Goal: Communication & Community: Answer question/provide support

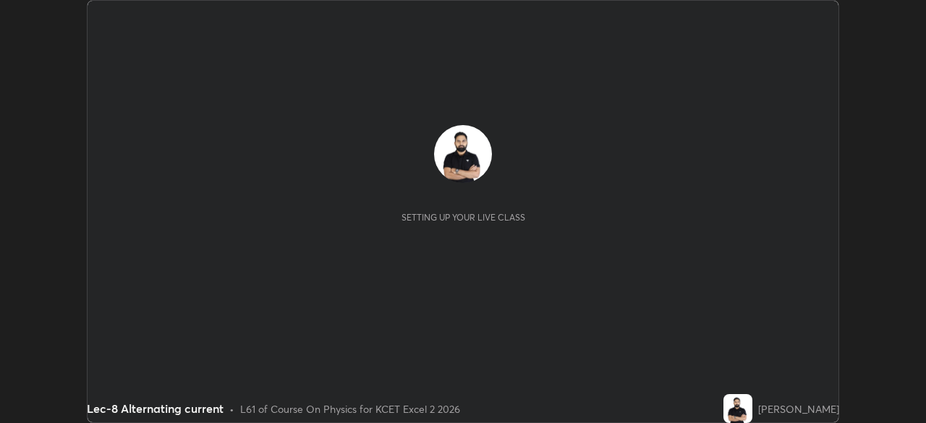
scroll to position [423, 925]
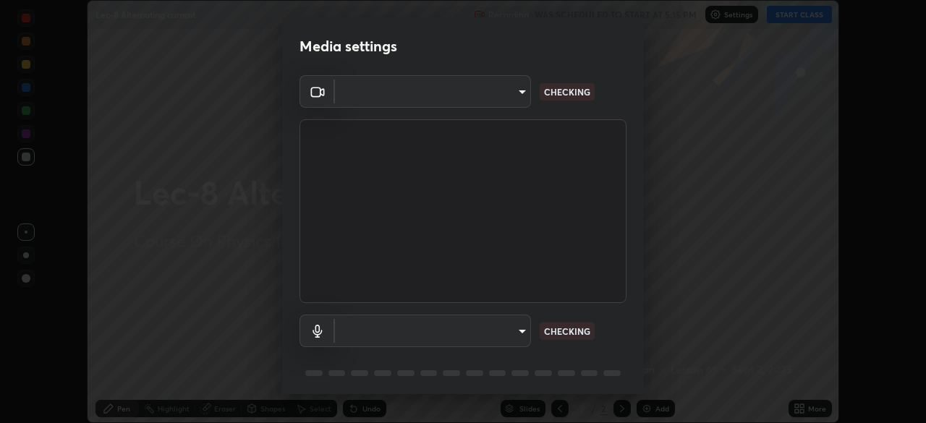
type input "d06bfa8f304afa3967ea8099af1d7ab49983dfb03d10ec62852b72a31e22bf4d"
type input "default"
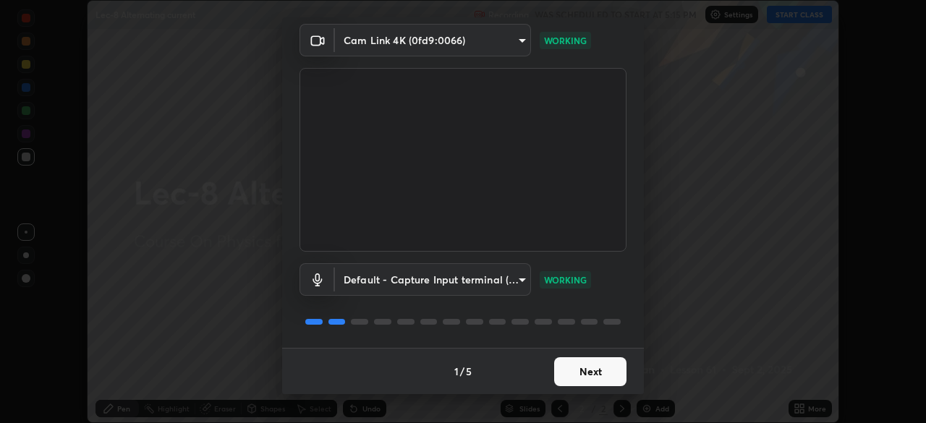
click at [600, 372] on button "Next" at bounding box center [590, 371] width 72 height 29
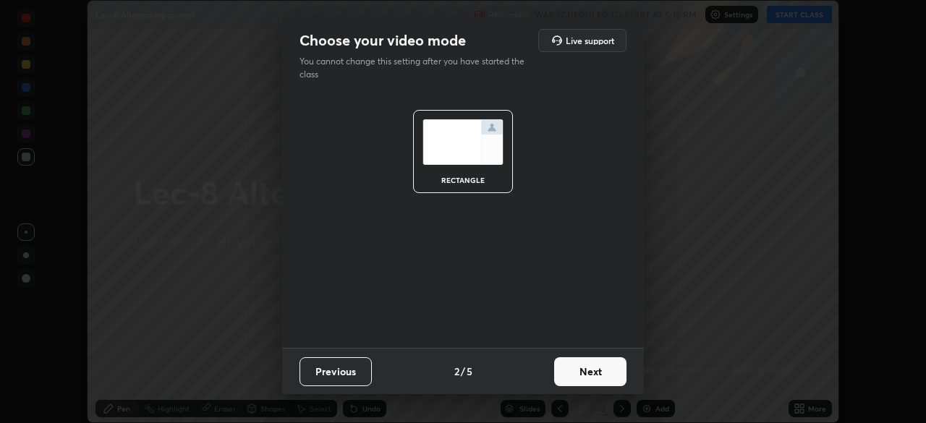
click at [600, 374] on button "Next" at bounding box center [590, 371] width 72 height 29
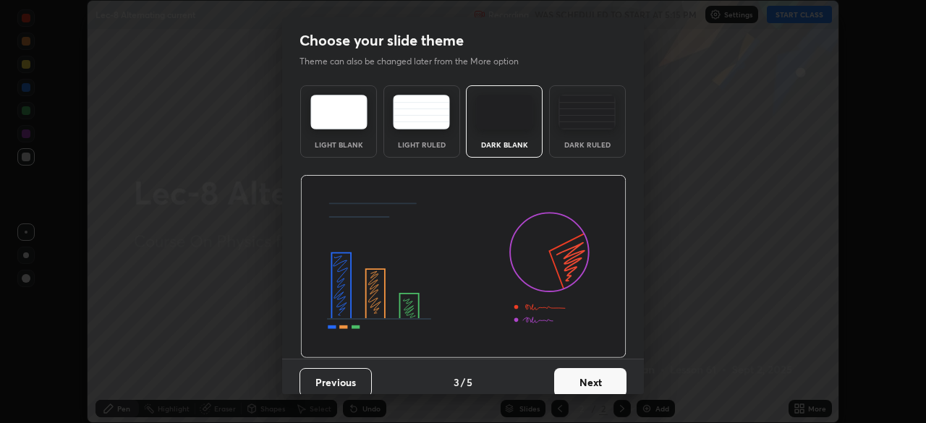
click at [602, 375] on button "Next" at bounding box center [590, 382] width 72 height 29
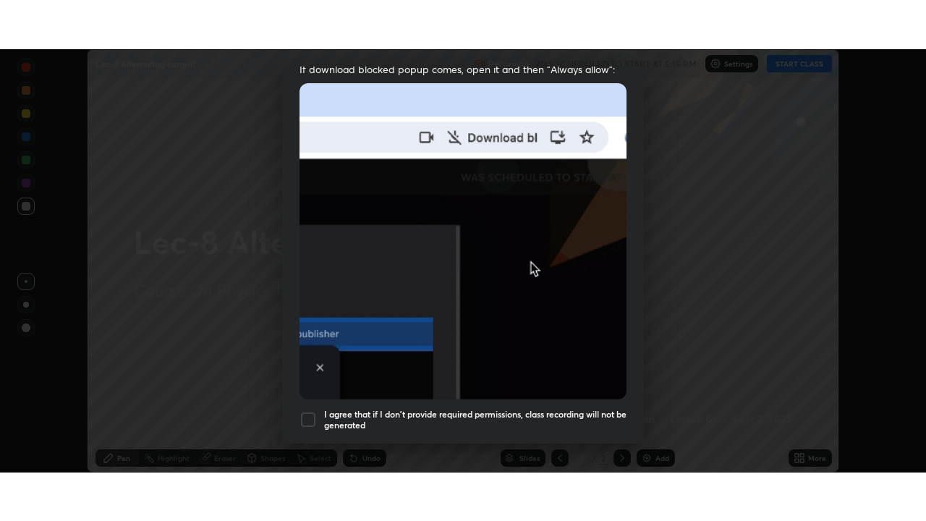
scroll to position [346, 0]
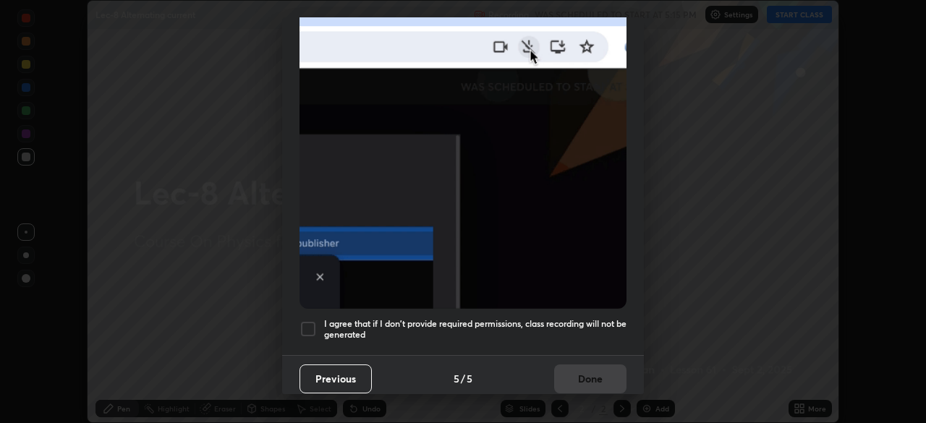
click at [317, 325] on div "I agree that if I don't provide required permissions, class recording will not …" at bounding box center [462, 328] width 327 height 17
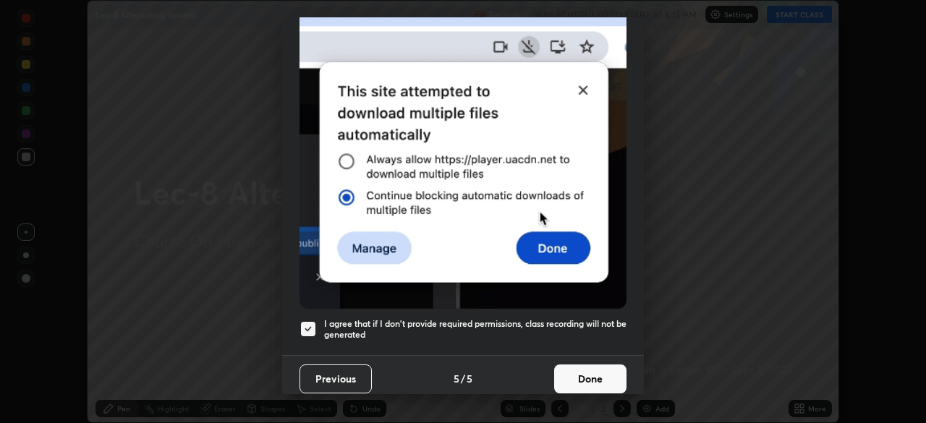
click at [558, 371] on button "Done" at bounding box center [590, 378] width 72 height 29
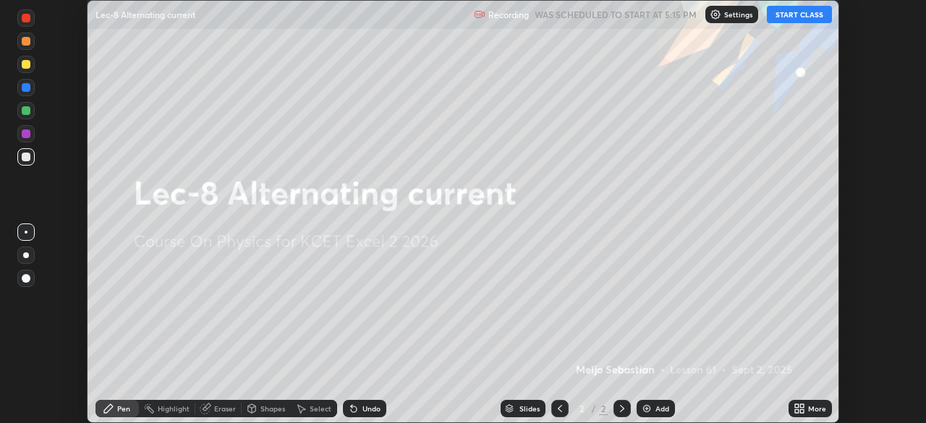
click at [801, 14] on button "START CLASS" at bounding box center [799, 14] width 65 height 17
click at [801, 406] on icon at bounding box center [802, 406] width 4 height 4
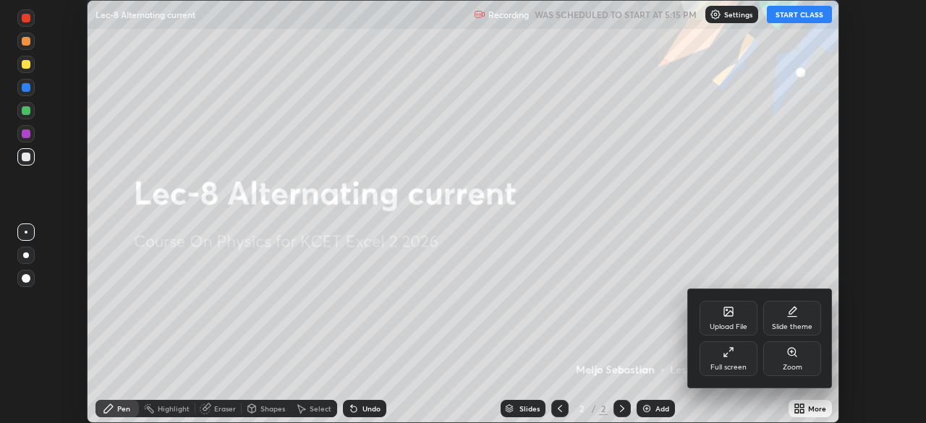
click at [735, 365] on div "Full screen" at bounding box center [728, 367] width 36 height 7
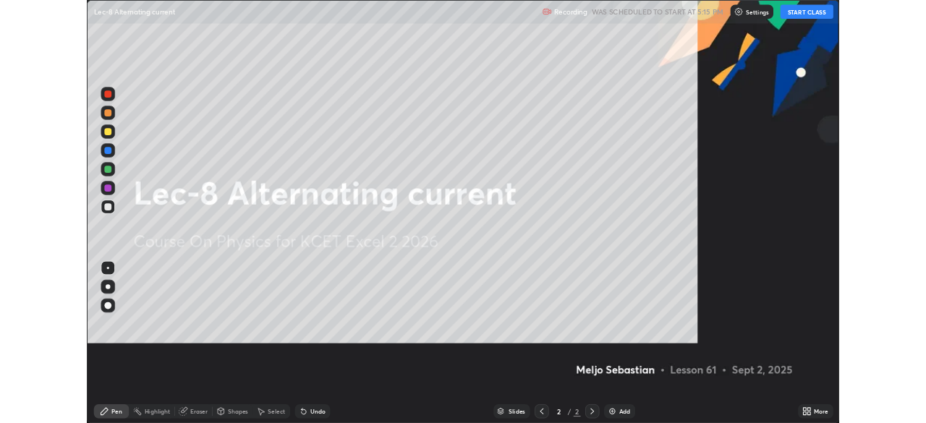
scroll to position [521, 926]
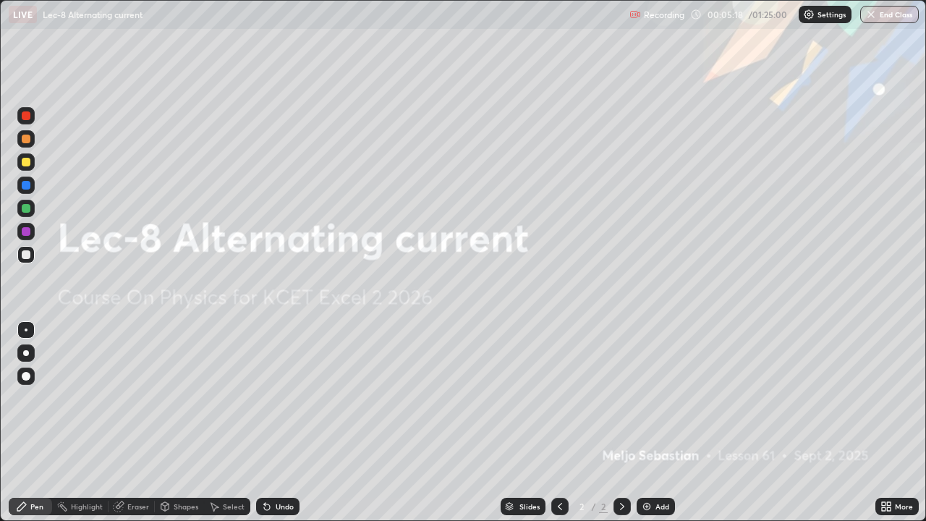
click at [657, 422] on div "Add" at bounding box center [662, 506] width 14 height 7
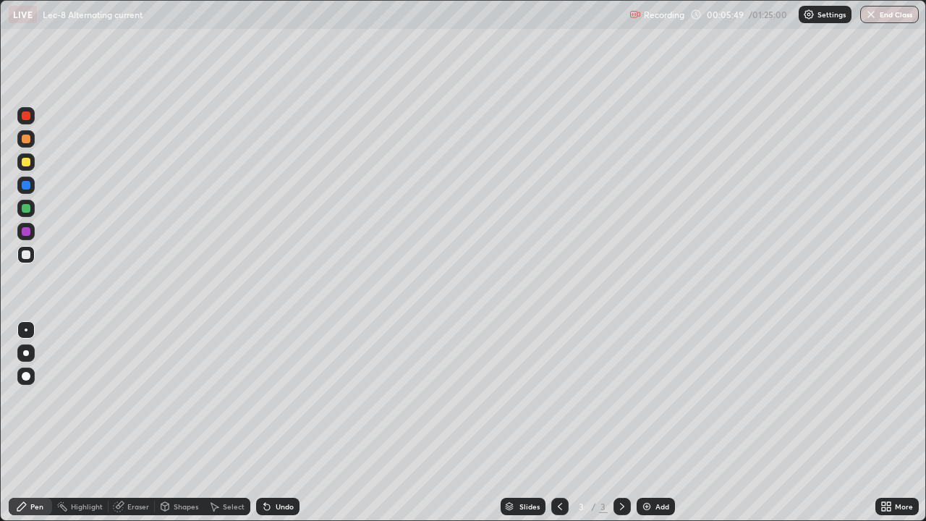
click at [26, 209] on div at bounding box center [26, 208] width 9 height 9
click at [23, 166] on div at bounding box center [26, 162] width 9 height 9
click at [25, 234] on div at bounding box center [26, 231] width 9 height 9
click at [225, 422] on div "Select" at bounding box center [227, 506] width 46 height 17
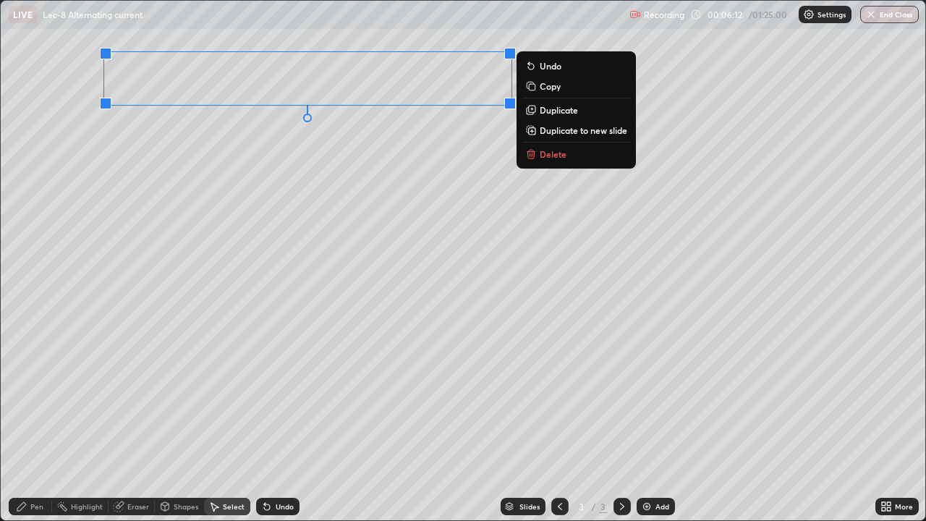
click at [32, 422] on div "Pen" at bounding box center [36, 506] width 13 height 7
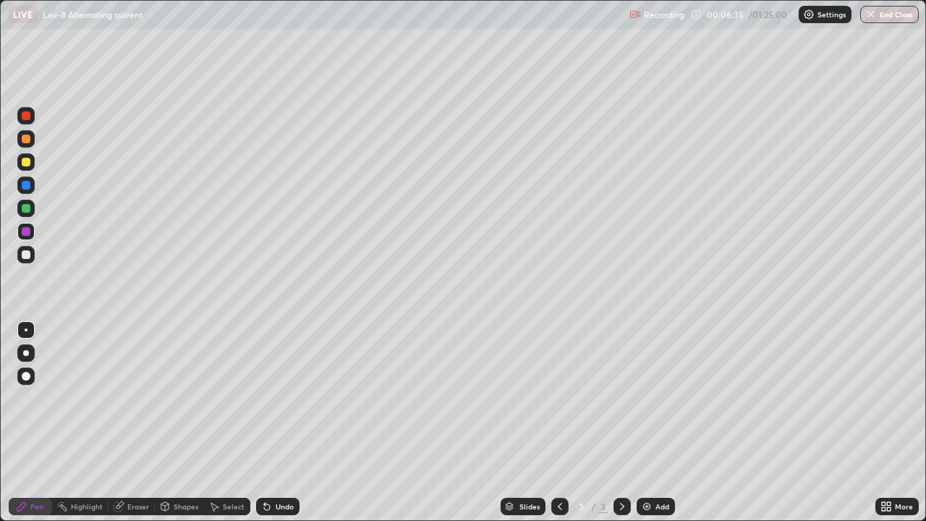
click at [26, 202] on div at bounding box center [25, 208] width 17 height 17
click at [30, 164] on div at bounding box center [26, 162] width 9 height 9
click at [135, 422] on div "Eraser" at bounding box center [138, 506] width 22 height 7
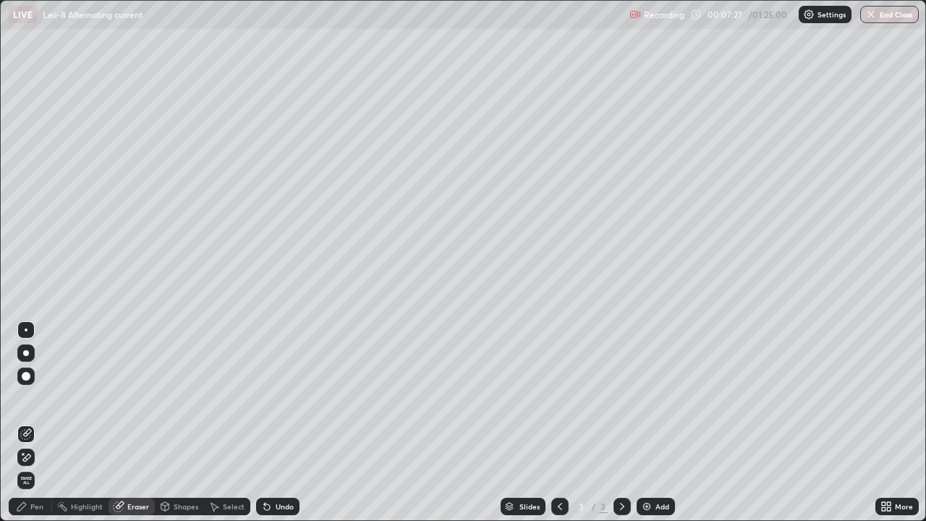
click at [37, 422] on div "Pen" at bounding box center [36, 506] width 13 height 7
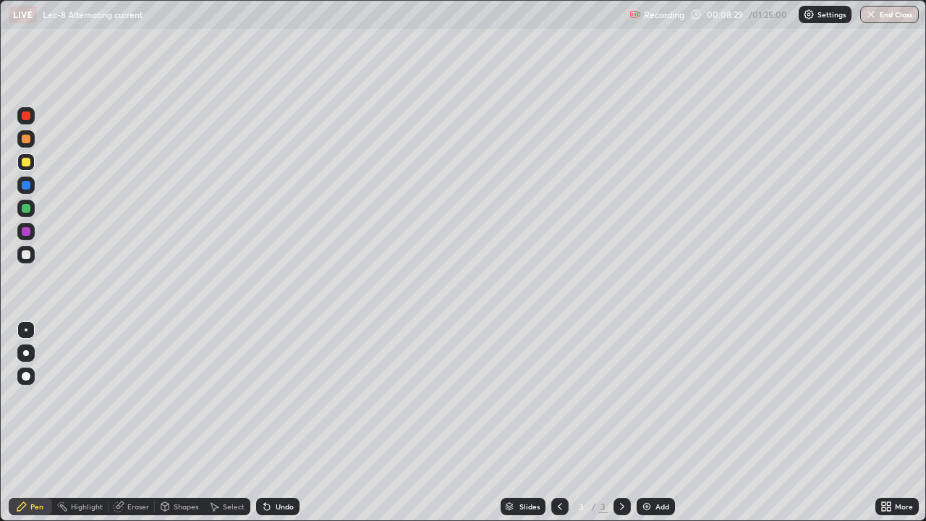
click at [25, 184] on div at bounding box center [26, 185] width 9 height 9
click at [28, 209] on div at bounding box center [26, 208] width 9 height 9
click at [229, 422] on div "Select" at bounding box center [234, 506] width 22 height 7
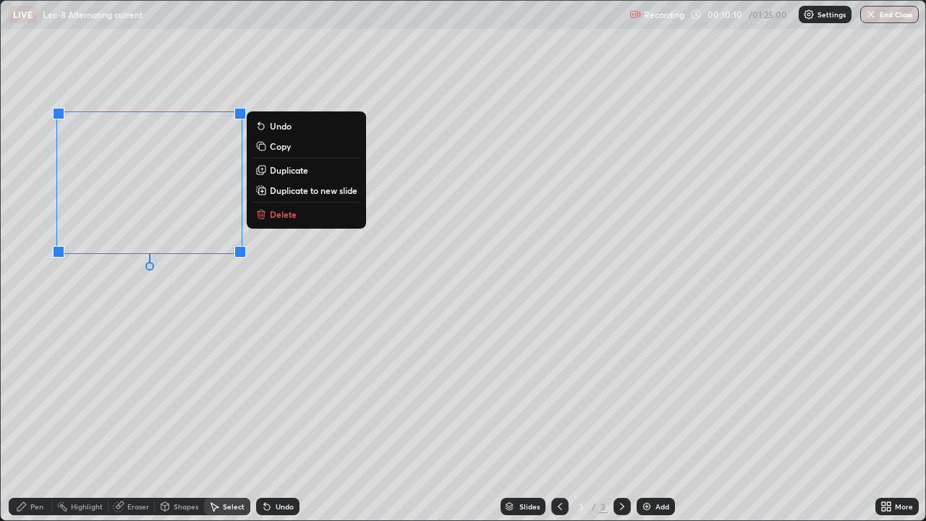
click at [37, 422] on div "Pen" at bounding box center [36, 506] width 13 height 7
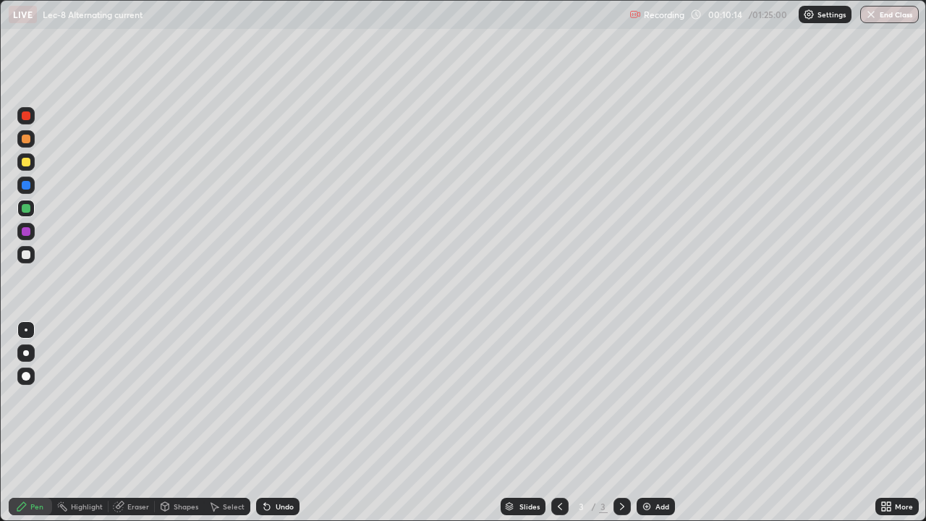
click at [33, 182] on div at bounding box center [25, 184] width 17 height 17
click at [22, 208] on div at bounding box center [26, 208] width 9 height 9
click at [271, 422] on div "Undo" at bounding box center [277, 506] width 43 height 17
click at [270, 422] on icon at bounding box center [267, 506] width 12 height 12
click at [269, 422] on icon at bounding box center [267, 506] width 12 height 12
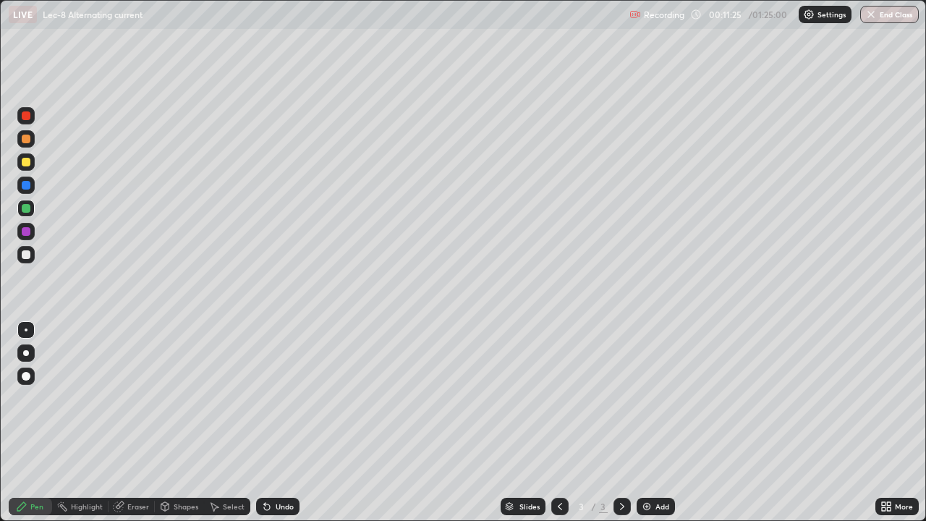
click at [22, 229] on div at bounding box center [26, 231] width 9 height 9
click at [31, 184] on div at bounding box center [25, 184] width 17 height 17
click at [23, 208] on div at bounding box center [26, 208] width 9 height 9
click at [176, 422] on div "Shapes" at bounding box center [186, 506] width 25 height 7
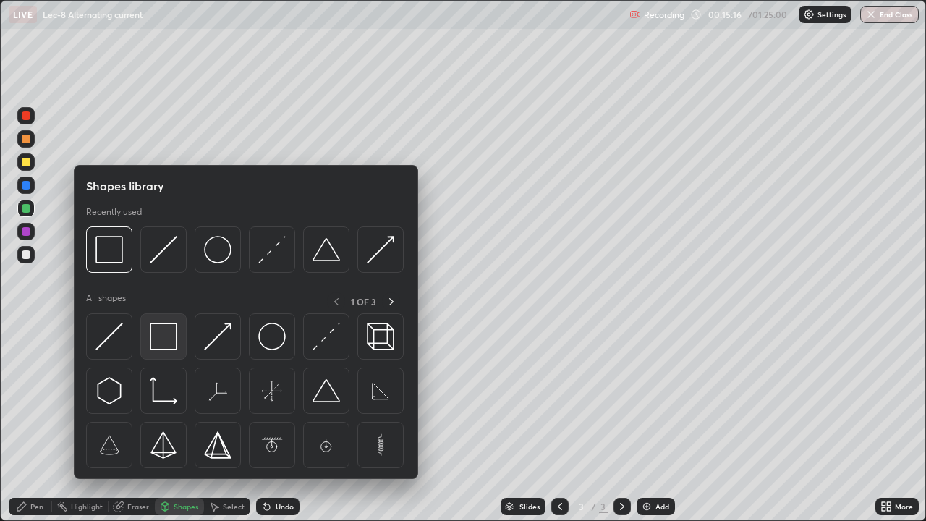
click at [166, 331] on img at bounding box center [163, 336] width 27 height 27
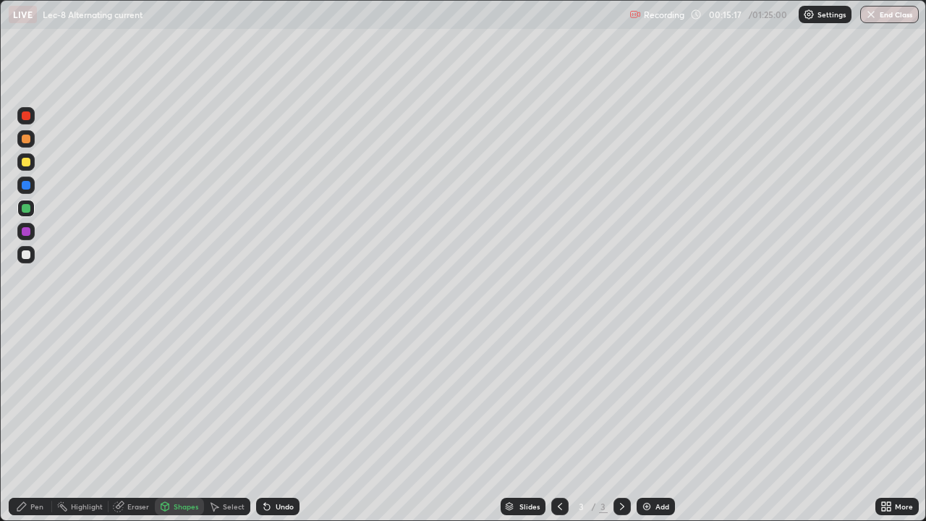
click at [22, 117] on div at bounding box center [26, 115] width 9 height 9
click at [33, 422] on div "Pen" at bounding box center [36, 506] width 13 height 7
click at [26, 209] on div at bounding box center [26, 208] width 9 height 9
click at [279, 422] on div "Undo" at bounding box center [277, 506] width 43 height 17
click at [276, 422] on div "Undo" at bounding box center [285, 506] width 18 height 7
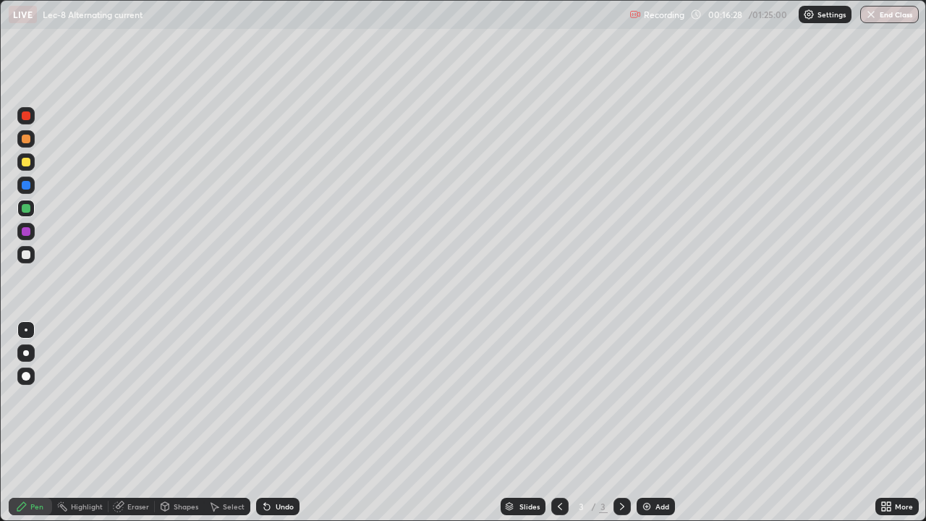
click at [276, 422] on div "Undo" at bounding box center [285, 506] width 18 height 7
click at [271, 422] on div "Undo" at bounding box center [277, 506] width 43 height 17
click at [273, 422] on div "Undo" at bounding box center [277, 506] width 43 height 17
click at [276, 422] on div "Undo" at bounding box center [285, 506] width 18 height 7
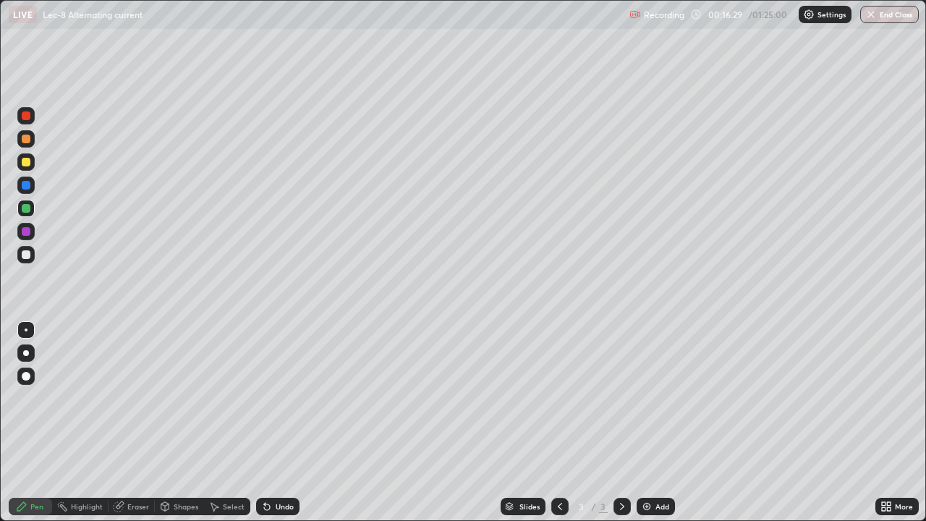
click at [276, 422] on div "Undo" at bounding box center [285, 506] width 18 height 7
click at [27, 231] on div at bounding box center [26, 231] width 9 height 9
click at [133, 422] on div "Eraser" at bounding box center [138, 506] width 22 height 7
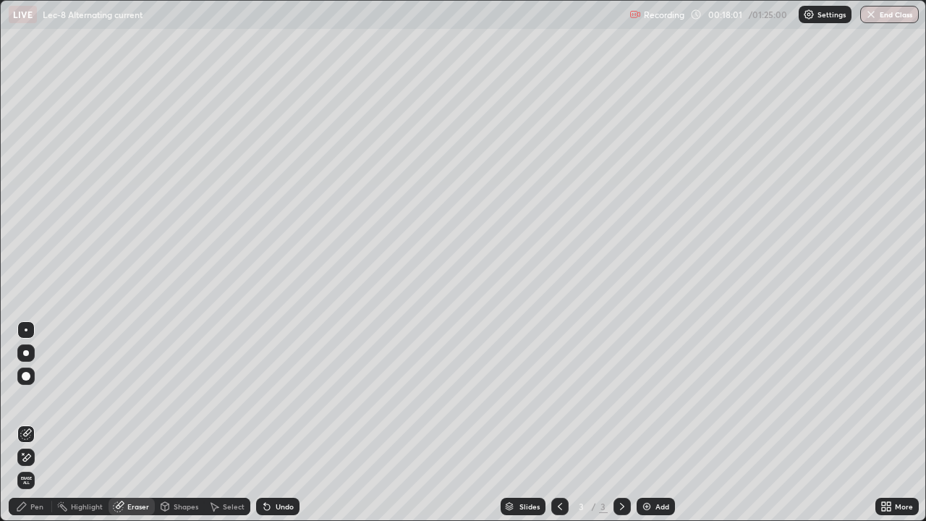
click at [33, 422] on div "Pen" at bounding box center [36, 506] width 13 height 7
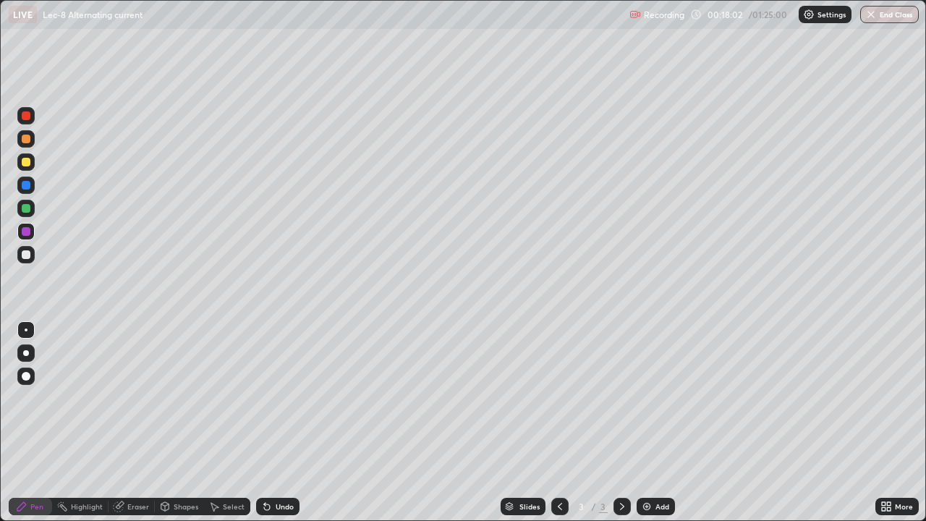
click at [25, 208] on div at bounding box center [26, 208] width 9 height 9
click at [135, 422] on div "Eraser" at bounding box center [138, 506] width 22 height 7
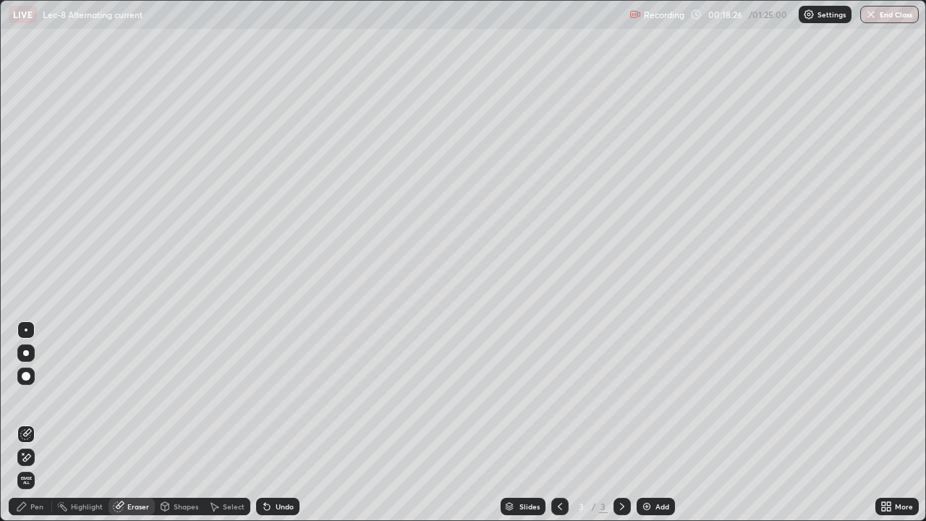
click at [38, 422] on div "Pen" at bounding box center [36, 506] width 13 height 7
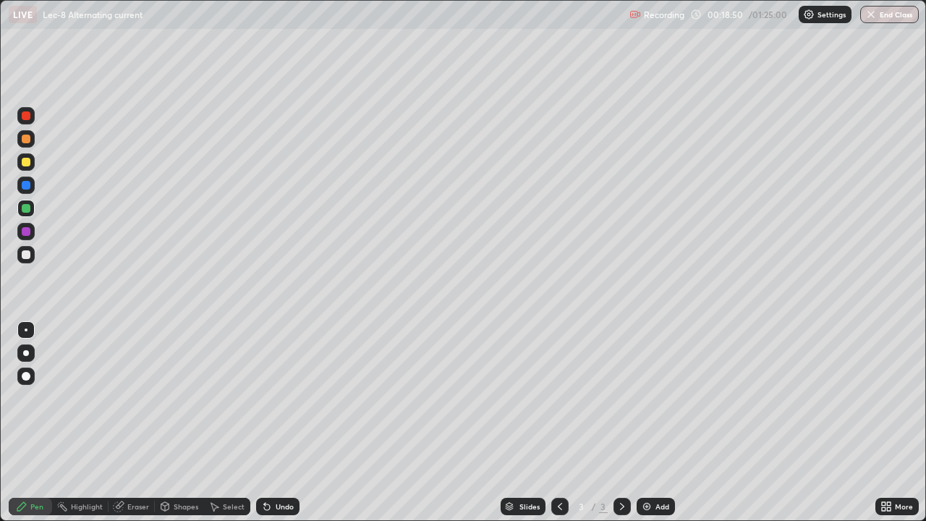
click at [22, 119] on div at bounding box center [26, 115] width 9 height 9
click at [264, 422] on icon at bounding box center [264, 503] width 1 height 1
click at [284, 422] on div "Undo" at bounding box center [285, 506] width 18 height 7
click at [655, 422] on div "Add" at bounding box center [662, 506] width 14 height 7
click at [25, 210] on div at bounding box center [26, 208] width 9 height 9
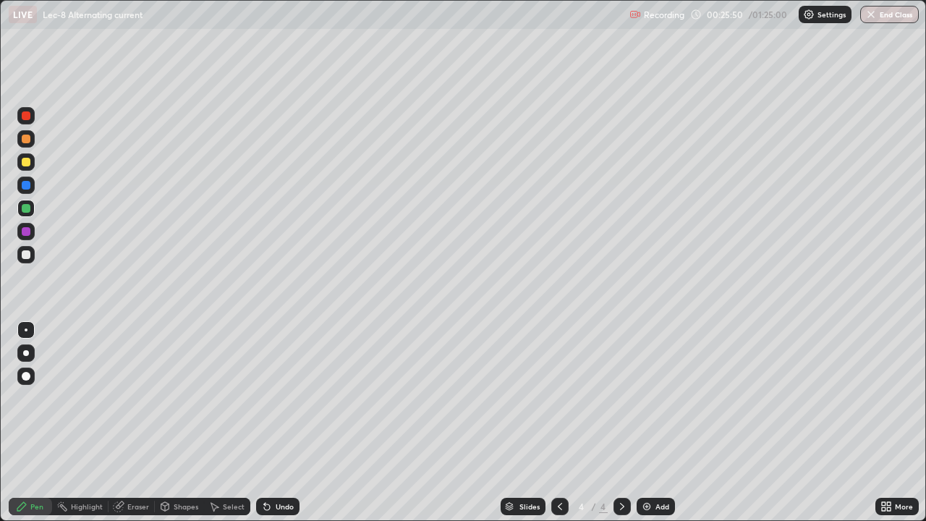
click at [23, 229] on div at bounding box center [26, 231] width 9 height 9
click at [25, 211] on div at bounding box center [26, 208] width 9 height 9
click at [27, 165] on div at bounding box center [26, 162] width 9 height 9
click at [275, 422] on div "Undo" at bounding box center [277, 506] width 43 height 17
click at [270, 422] on div "Undo" at bounding box center [277, 506] width 43 height 17
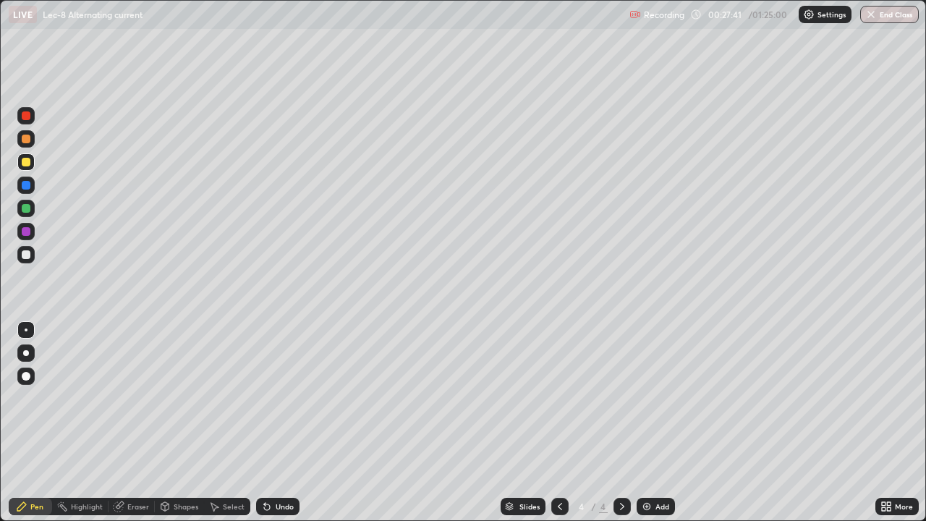
click at [276, 422] on div "Undo" at bounding box center [285, 506] width 18 height 7
click at [22, 184] on div at bounding box center [26, 185] width 9 height 9
click at [276, 422] on div "Undo" at bounding box center [285, 506] width 18 height 7
click at [22, 209] on div at bounding box center [26, 208] width 9 height 9
click at [26, 186] on div at bounding box center [26, 185] width 9 height 9
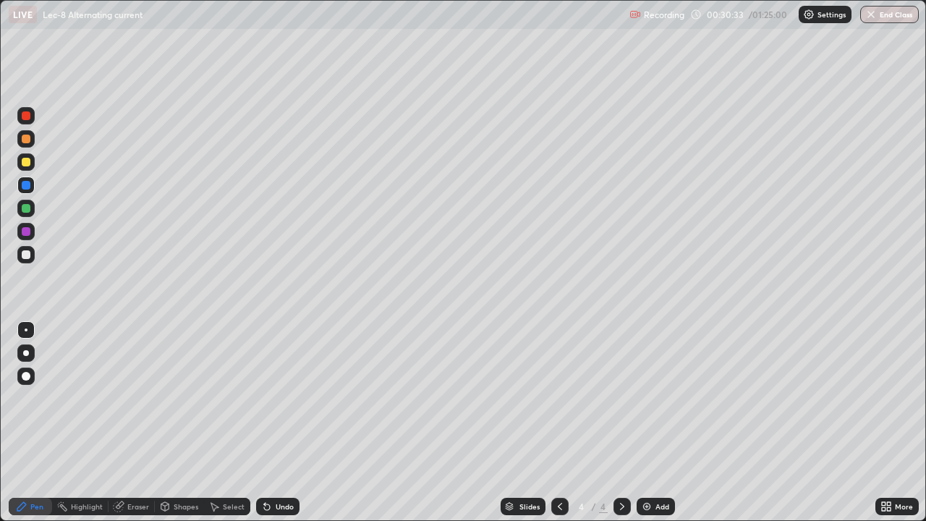
click at [25, 114] on div at bounding box center [26, 115] width 9 height 9
click at [25, 208] on div at bounding box center [26, 208] width 9 height 9
click at [229, 422] on div "Select" at bounding box center [234, 506] width 22 height 7
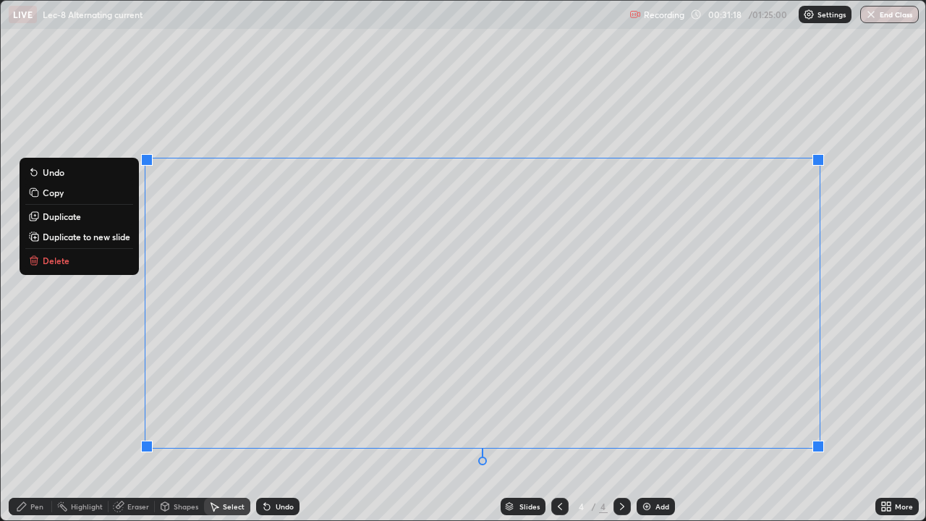
click at [72, 365] on div "0 ° Undo Copy Duplicate Duplicate to new slide Delete" at bounding box center [463, 260] width 924 height 519
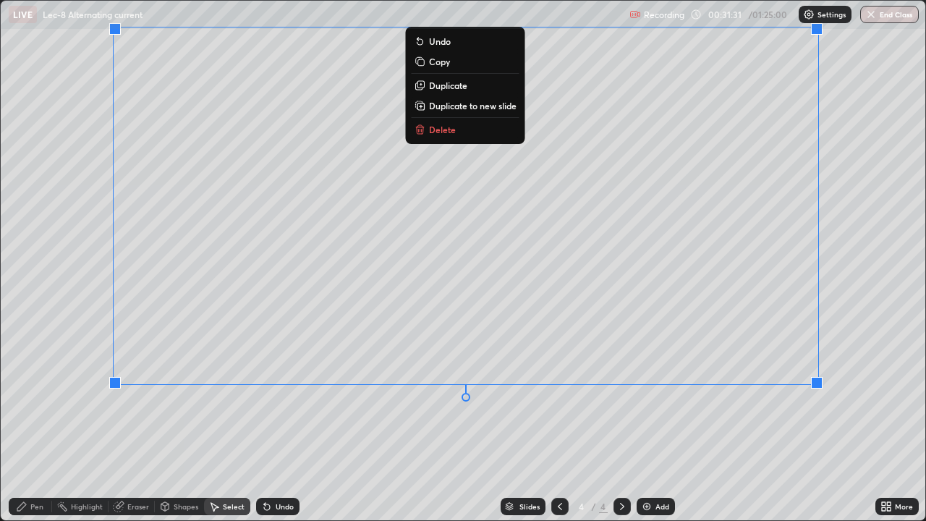
click at [35, 422] on div "Pen" at bounding box center [30, 506] width 43 height 17
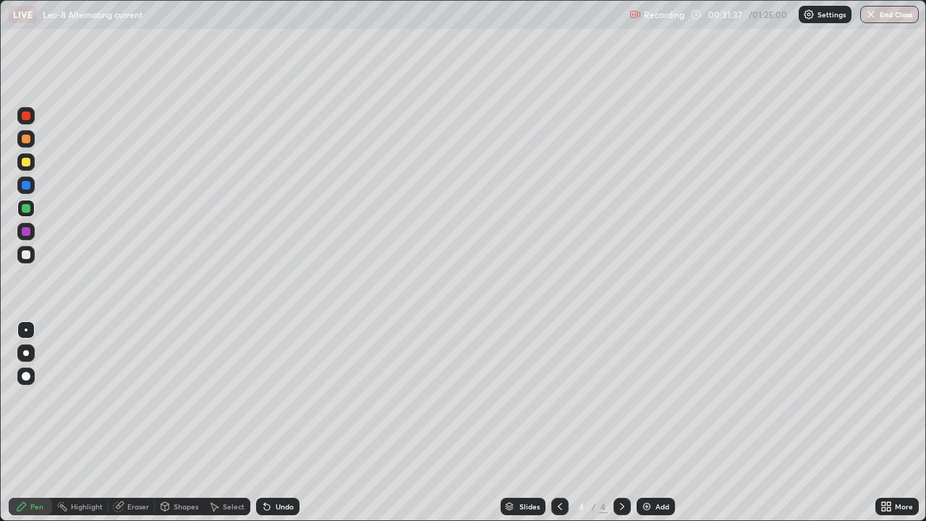
click at [23, 161] on div at bounding box center [26, 162] width 9 height 9
click at [271, 422] on div "Undo" at bounding box center [277, 506] width 43 height 17
click at [265, 422] on icon at bounding box center [267, 507] width 6 height 6
click at [270, 422] on icon at bounding box center [267, 506] width 12 height 12
click at [25, 208] on div at bounding box center [26, 208] width 9 height 9
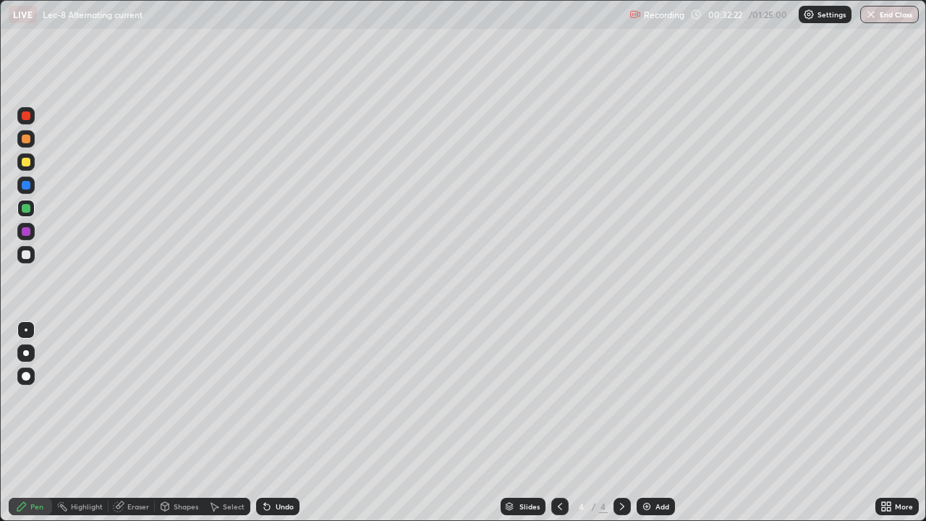
click at [236, 422] on div "Select" at bounding box center [234, 506] width 22 height 7
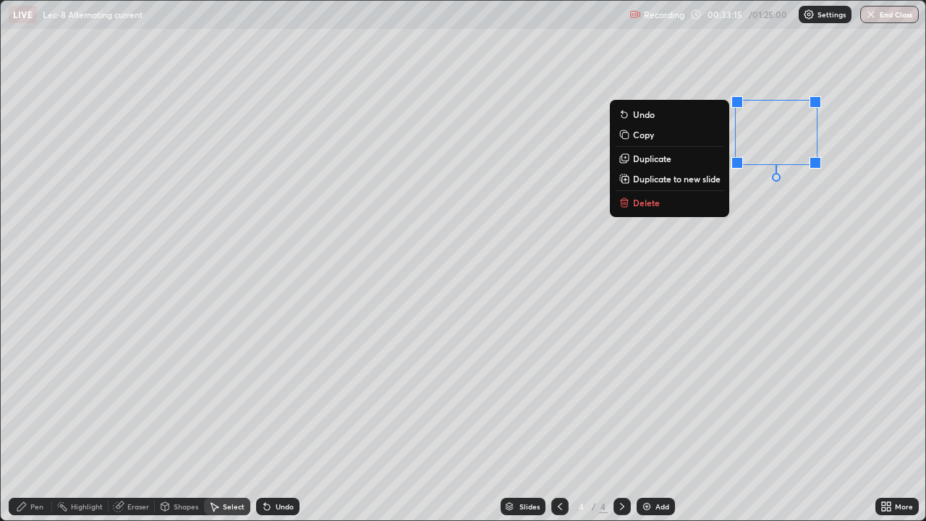
click at [819, 213] on div "0 ° Undo Copy Duplicate Duplicate to new slide Delete" at bounding box center [463, 260] width 924 height 519
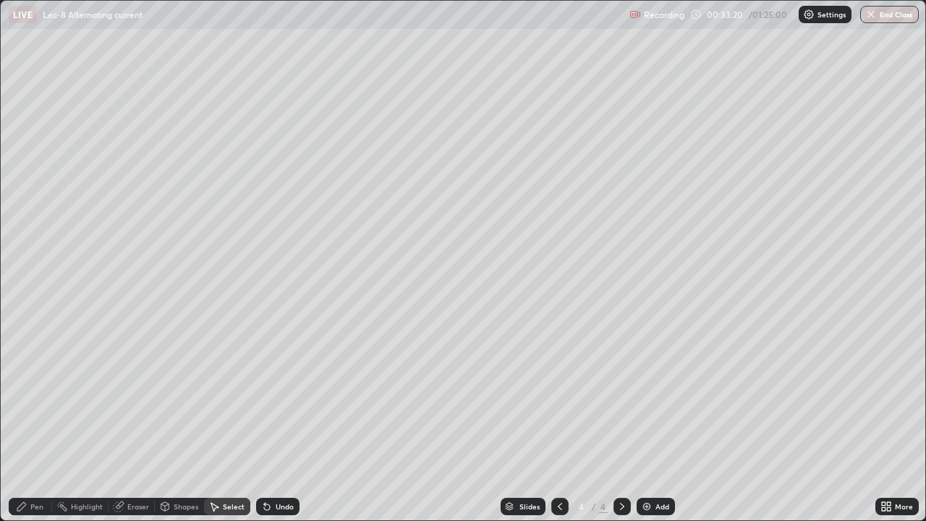
click at [40, 422] on div "Pen" at bounding box center [36, 506] width 13 height 7
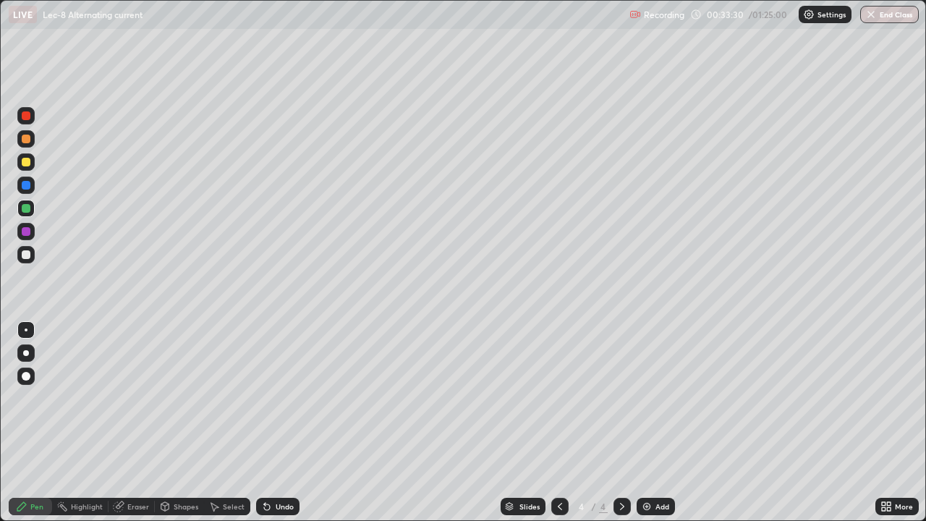
click at [277, 422] on div "Undo" at bounding box center [285, 506] width 18 height 7
click at [293, 422] on div "Undo" at bounding box center [277, 506] width 43 height 17
click at [25, 185] on div at bounding box center [26, 185] width 9 height 9
click at [26, 231] on div at bounding box center [26, 231] width 9 height 9
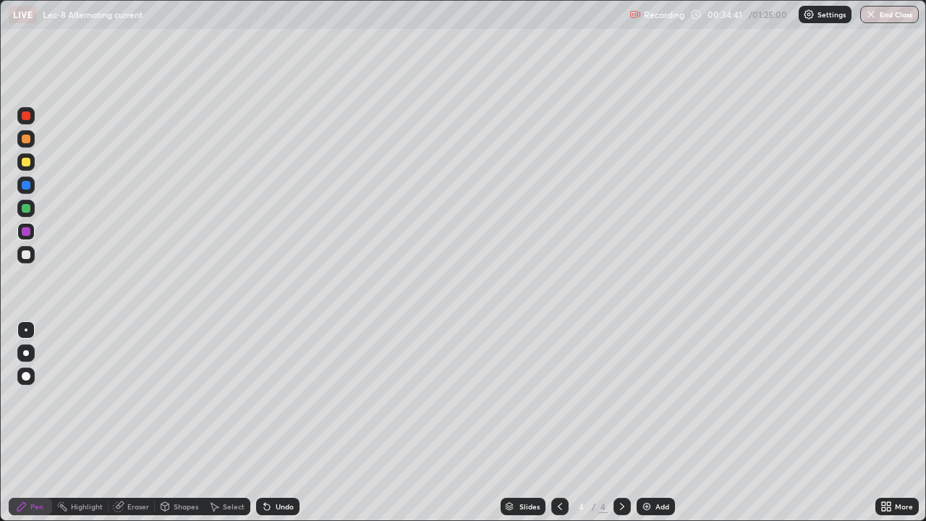
click at [22, 162] on div at bounding box center [26, 162] width 9 height 9
click at [655, 422] on div "Add" at bounding box center [662, 506] width 14 height 7
click at [23, 183] on div at bounding box center [26, 185] width 9 height 9
click at [272, 422] on div "Undo" at bounding box center [277, 506] width 43 height 17
click at [271, 422] on div "Undo" at bounding box center [277, 506] width 43 height 17
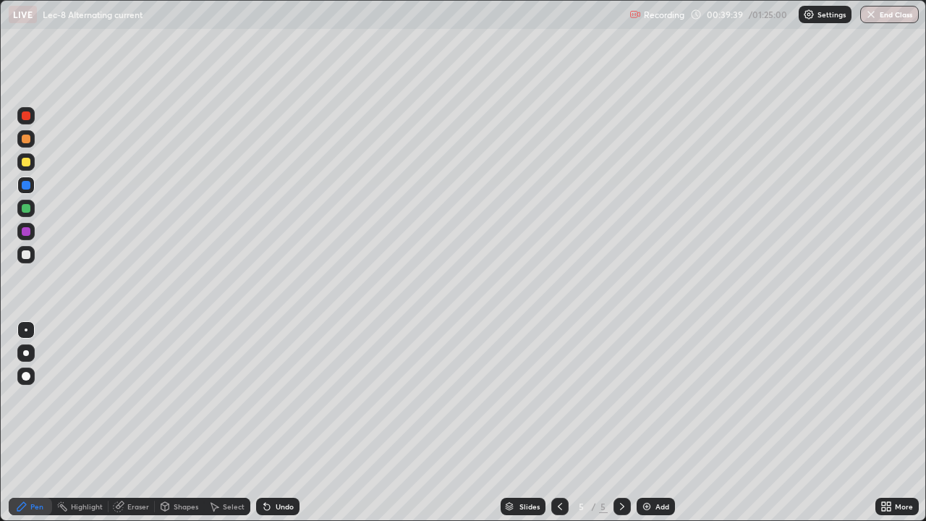
click at [22, 163] on div at bounding box center [26, 162] width 9 height 9
click at [24, 208] on div at bounding box center [26, 208] width 9 height 9
click at [269, 422] on icon at bounding box center [267, 506] width 12 height 12
click at [272, 422] on div "Undo" at bounding box center [277, 506] width 43 height 17
click at [29, 162] on div at bounding box center [26, 162] width 9 height 9
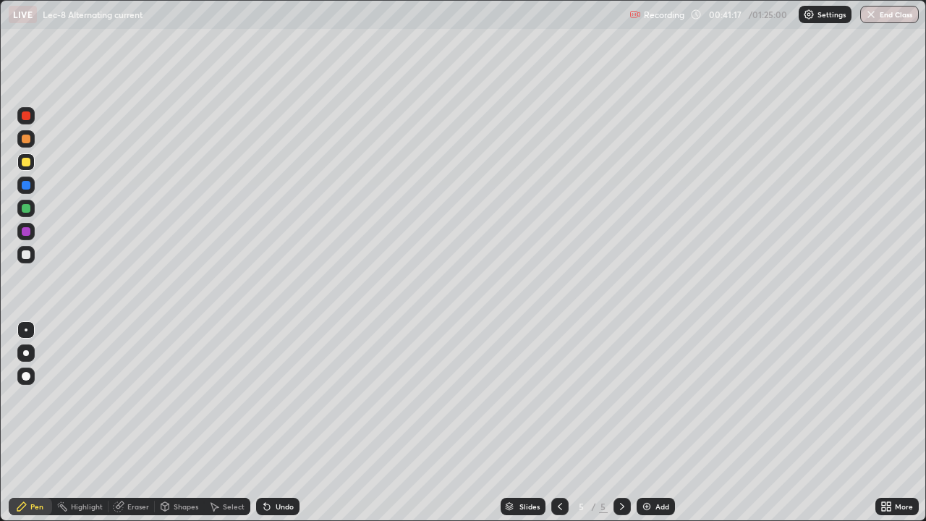
click at [25, 234] on div at bounding box center [26, 231] width 9 height 9
click at [270, 422] on icon at bounding box center [267, 506] width 12 height 12
click at [23, 163] on div at bounding box center [26, 162] width 9 height 9
click at [25, 210] on div at bounding box center [26, 208] width 9 height 9
click at [27, 257] on div at bounding box center [26, 254] width 9 height 9
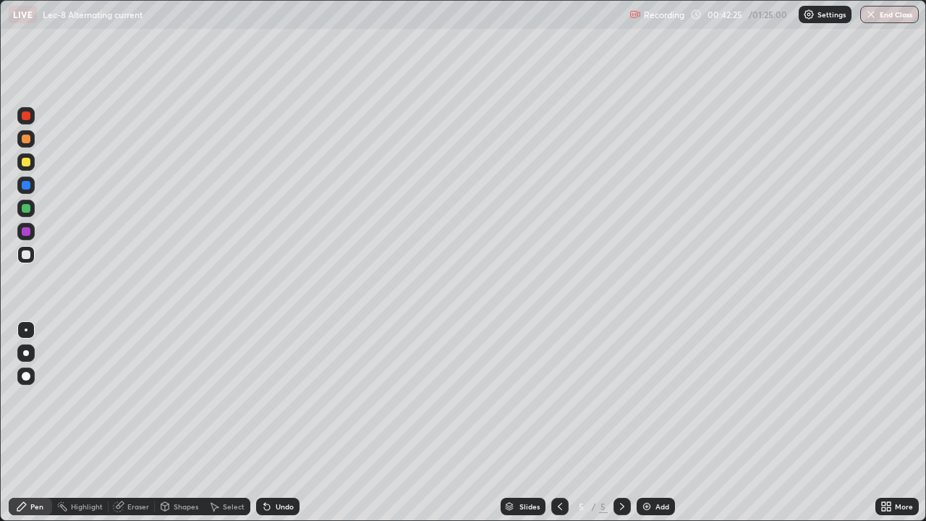
click at [278, 422] on div "Undo" at bounding box center [285, 506] width 18 height 7
click at [558, 422] on icon at bounding box center [560, 506] width 12 height 12
click at [621, 422] on icon at bounding box center [622, 506] width 12 height 12
click at [653, 422] on div "Add" at bounding box center [655, 506] width 38 height 17
click at [22, 163] on div at bounding box center [26, 162] width 9 height 9
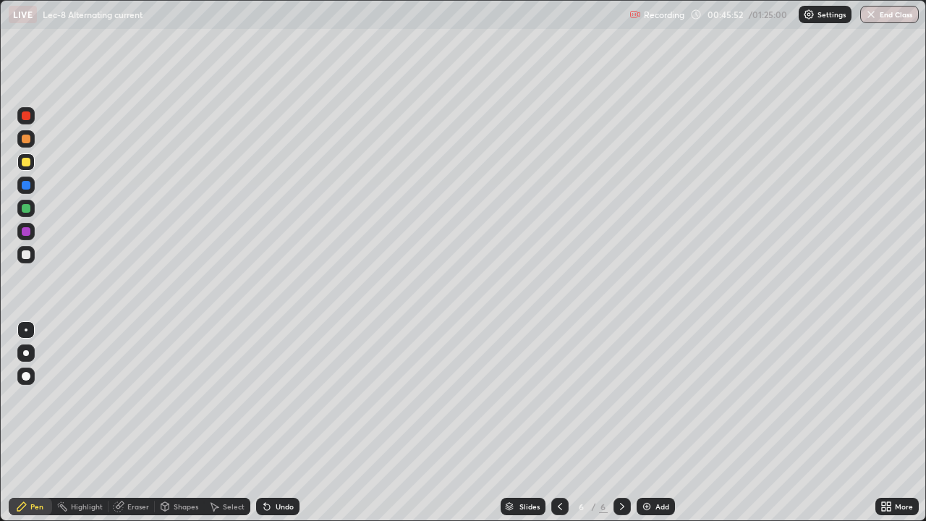
click at [28, 210] on div at bounding box center [26, 208] width 9 height 9
click at [223, 422] on div "Select" at bounding box center [234, 506] width 22 height 7
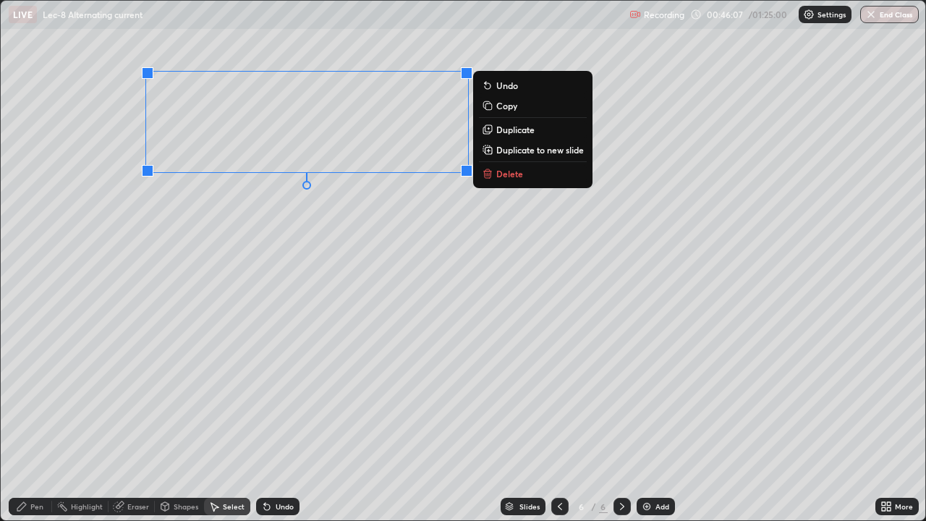
click at [143, 302] on div "0 ° Undo Copy Duplicate Duplicate to new slide Delete" at bounding box center [463, 260] width 924 height 519
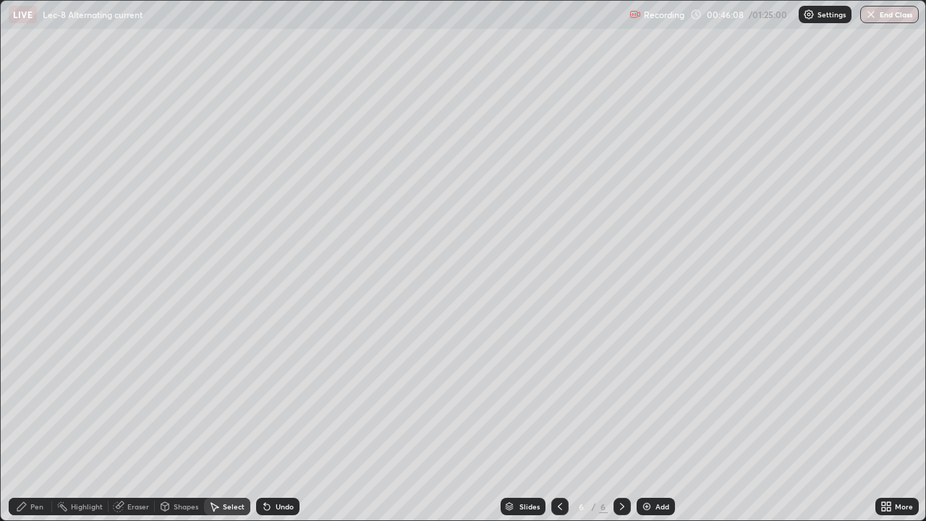
click at [30, 422] on div "Pen" at bounding box center [30, 506] width 43 height 17
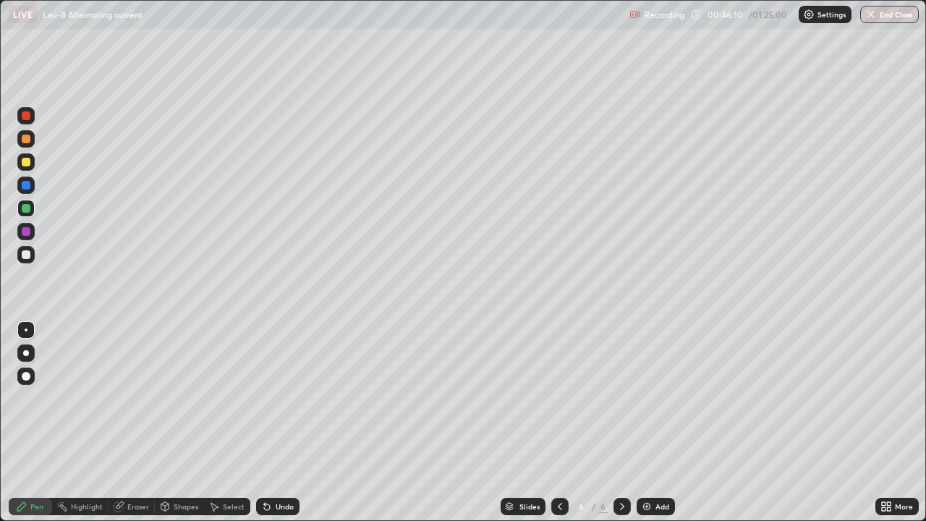
click at [24, 164] on div at bounding box center [26, 162] width 9 height 9
click at [223, 422] on div "Select" at bounding box center [234, 506] width 22 height 7
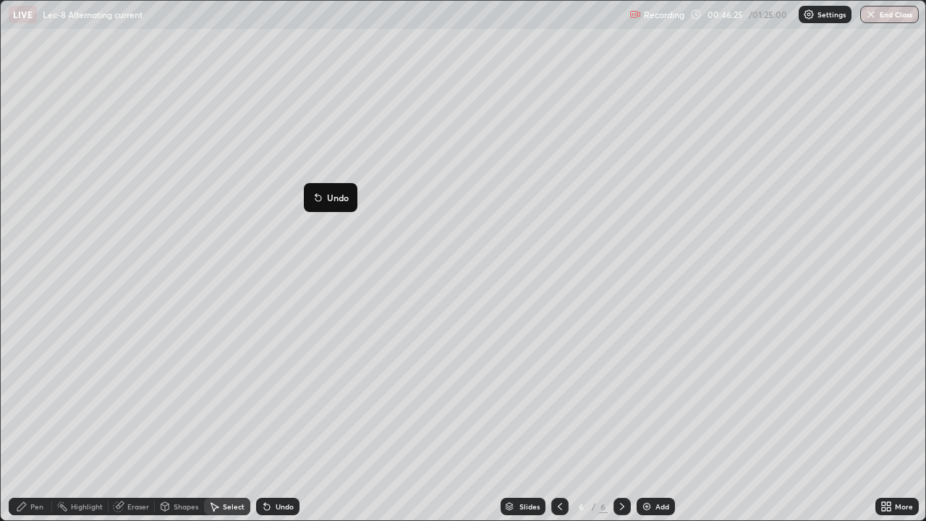
click at [296, 236] on div "0 ° Undo Copy Duplicate Duplicate to new slide Delete" at bounding box center [463, 260] width 924 height 519
click at [32, 422] on div "Pen" at bounding box center [36, 506] width 13 height 7
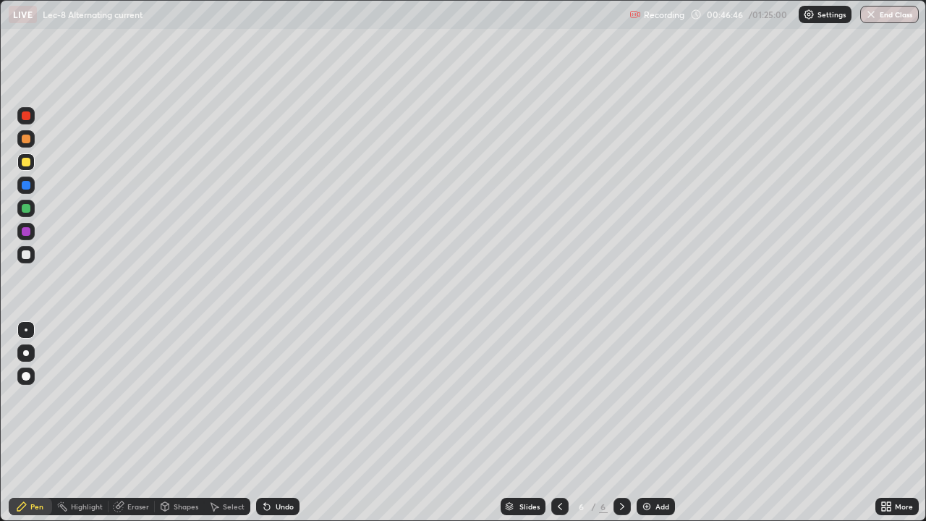
click at [29, 185] on div at bounding box center [26, 185] width 9 height 9
click at [25, 210] on div at bounding box center [26, 208] width 9 height 9
click at [230, 422] on div "Select" at bounding box center [234, 506] width 22 height 7
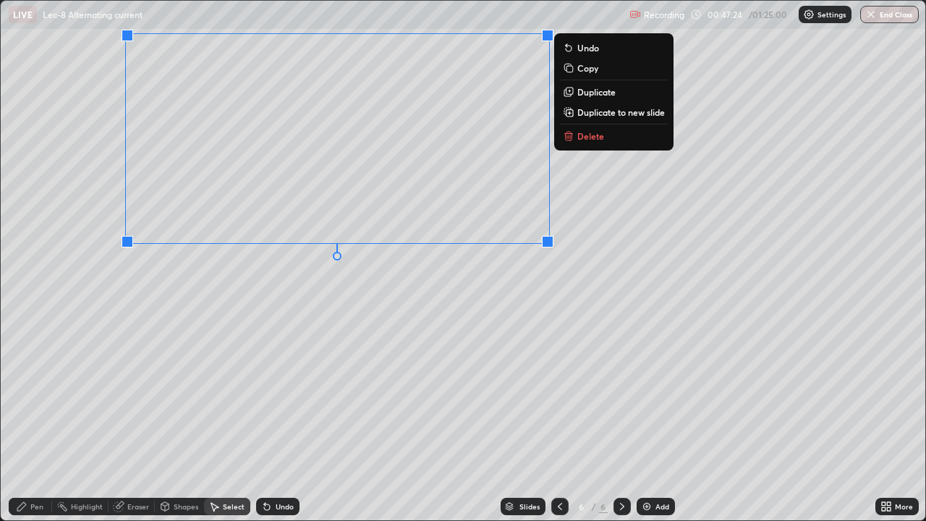
click at [33, 422] on div "Pen" at bounding box center [30, 506] width 43 height 17
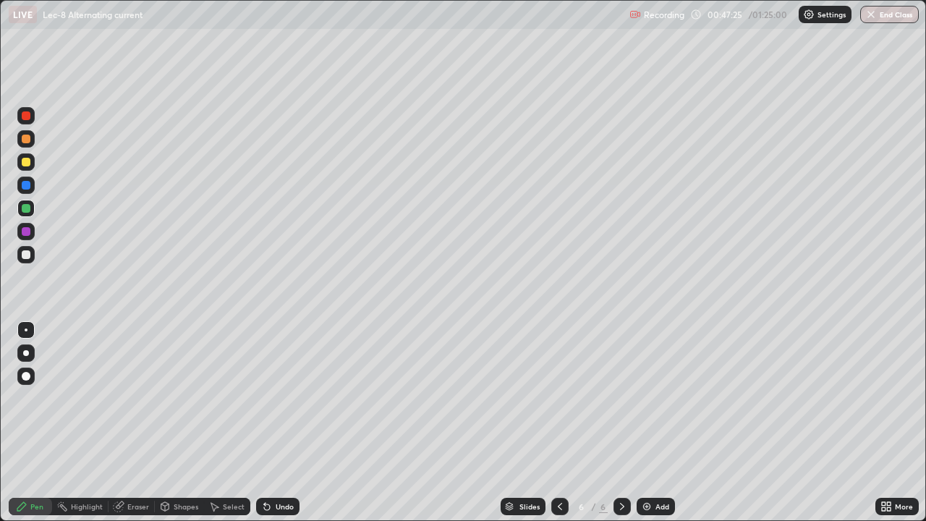
click at [25, 251] on div at bounding box center [26, 254] width 9 height 9
click at [276, 422] on div "Undo" at bounding box center [285, 506] width 18 height 7
click at [23, 184] on div at bounding box center [26, 185] width 9 height 9
click at [22, 235] on div at bounding box center [25, 231] width 17 height 17
click at [20, 257] on div at bounding box center [25, 254] width 17 height 17
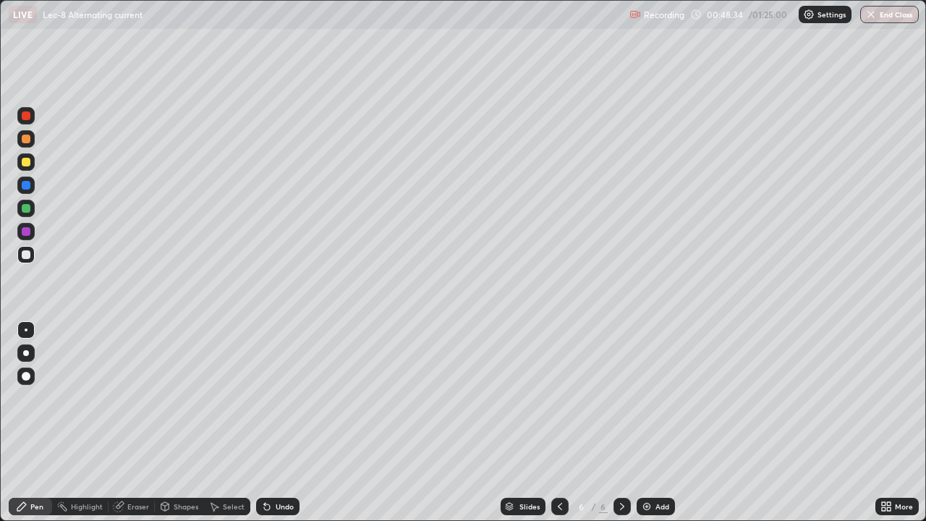
click at [27, 234] on div at bounding box center [26, 231] width 9 height 9
click at [20, 254] on div at bounding box center [25, 254] width 17 height 17
click at [647, 422] on img at bounding box center [647, 506] width 12 height 12
click at [26, 210] on div at bounding box center [26, 208] width 9 height 9
click at [268, 422] on icon at bounding box center [267, 506] width 12 height 12
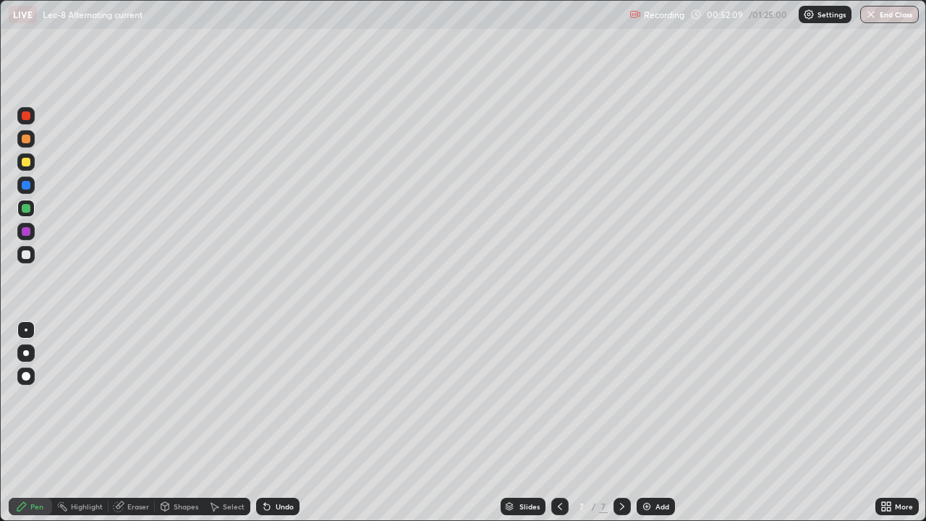
click at [226, 422] on div "Select" at bounding box center [234, 506] width 22 height 7
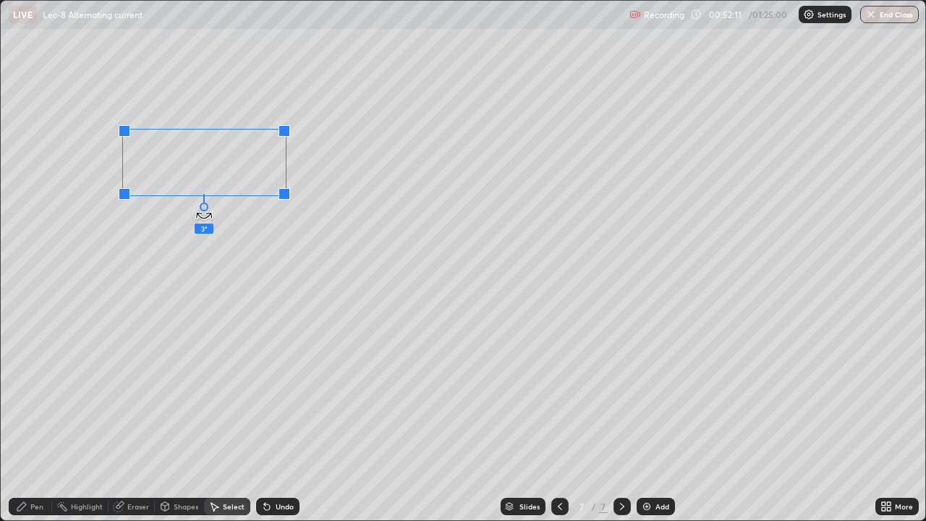
click at [204, 206] on div "3 ° Undo Copy Duplicate Duplicate to new slide Delete" at bounding box center [463, 260] width 924 height 519
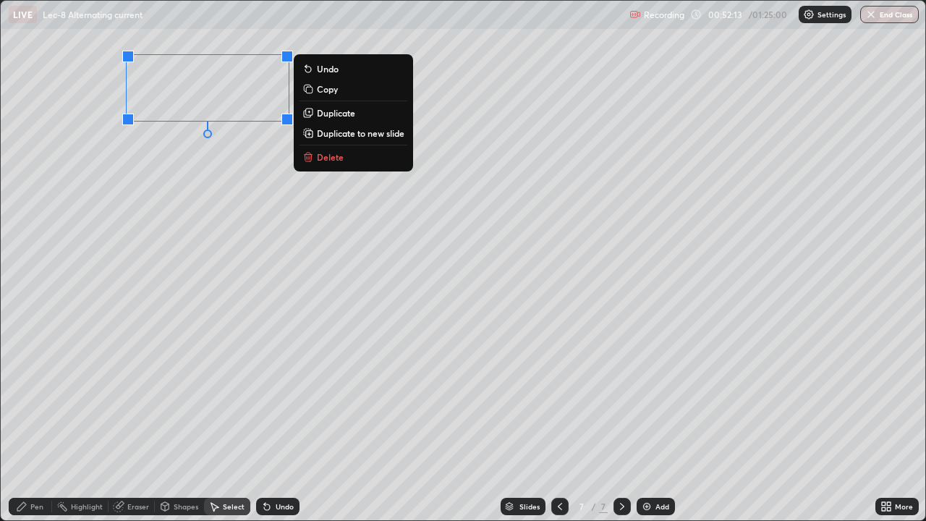
click at [142, 252] on div "0 ° Undo Copy Duplicate Duplicate to new slide Delete" at bounding box center [463, 260] width 924 height 519
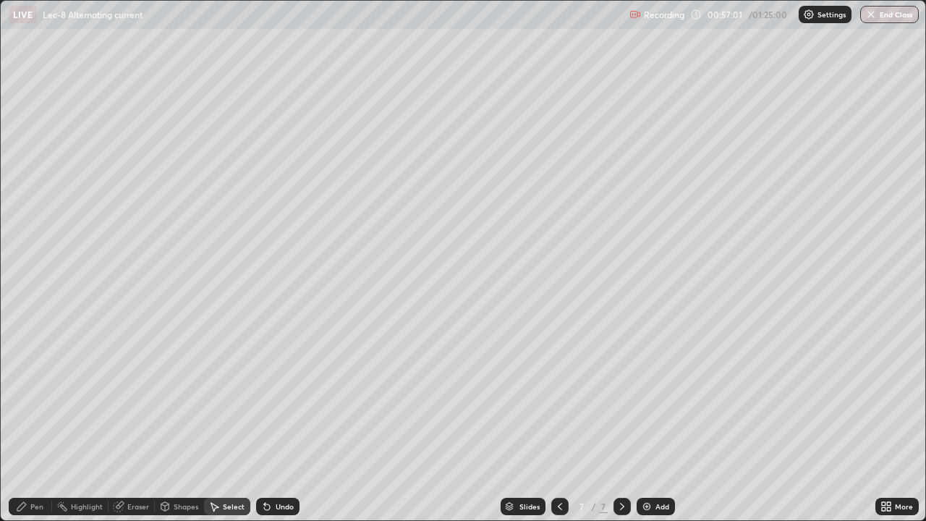
click at [37, 422] on div "Pen" at bounding box center [36, 506] width 13 height 7
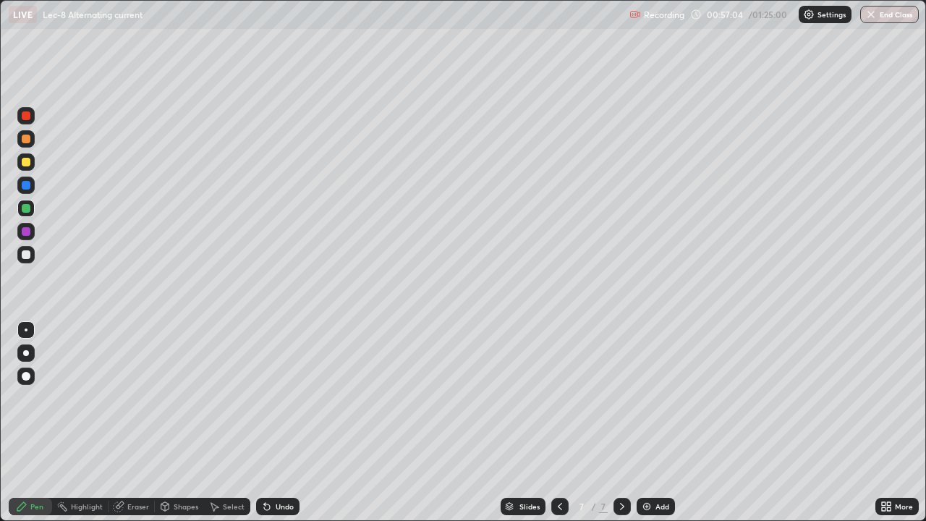
click at [26, 165] on div at bounding box center [26, 162] width 9 height 9
click at [23, 210] on div at bounding box center [26, 208] width 9 height 9
click at [25, 184] on div at bounding box center [26, 185] width 9 height 9
click at [25, 208] on div at bounding box center [26, 208] width 9 height 9
click at [25, 168] on div at bounding box center [25, 161] width 17 height 17
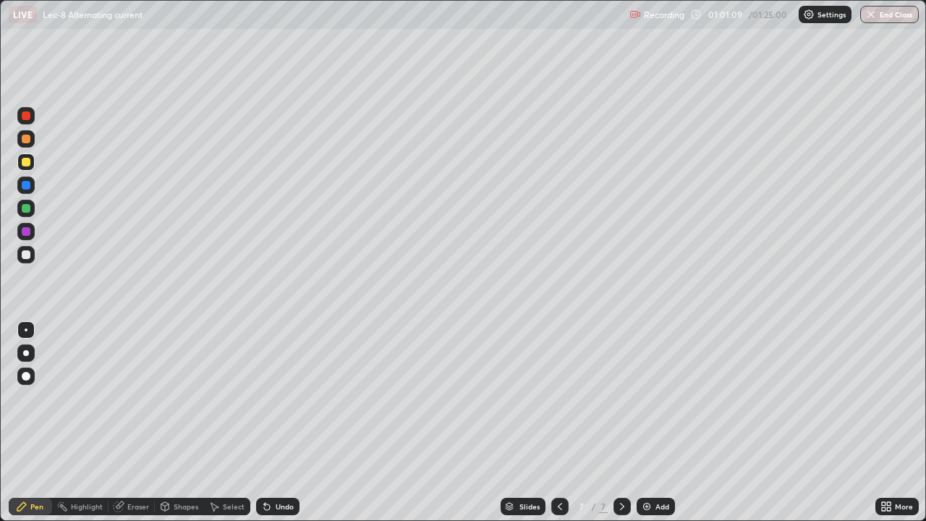
click at [27, 206] on div at bounding box center [26, 208] width 9 height 9
click at [25, 229] on div at bounding box center [26, 231] width 9 height 9
click at [273, 422] on div "Undo" at bounding box center [277, 506] width 43 height 17
click at [271, 422] on div "Undo" at bounding box center [277, 506] width 43 height 17
click at [280, 422] on div "Undo" at bounding box center [285, 506] width 18 height 7
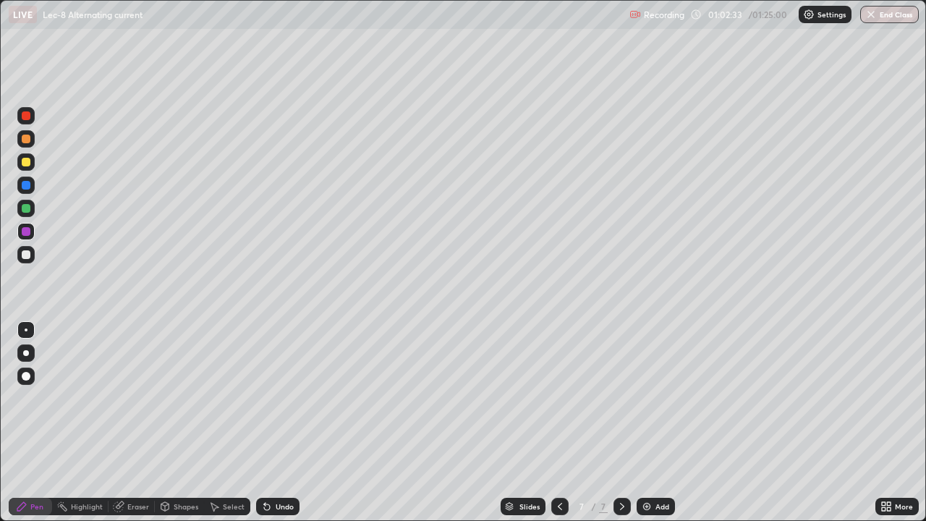
click at [276, 422] on div "Undo" at bounding box center [285, 506] width 18 height 7
click at [272, 422] on div "Undo" at bounding box center [277, 506] width 43 height 17
click at [26, 207] on div at bounding box center [26, 208] width 9 height 9
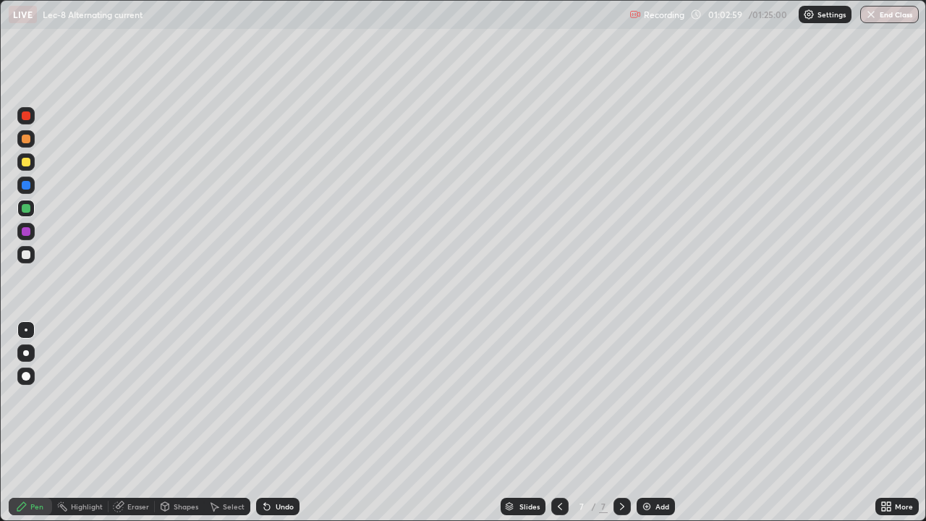
click at [27, 166] on div at bounding box center [26, 162] width 9 height 9
click at [22, 184] on div at bounding box center [26, 185] width 9 height 9
click at [283, 422] on div "Undo" at bounding box center [285, 506] width 18 height 7
click at [277, 422] on div "Undo" at bounding box center [285, 506] width 18 height 7
click at [276, 422] on div "Undo" at bounding box center [277, 506] width 43 height 17
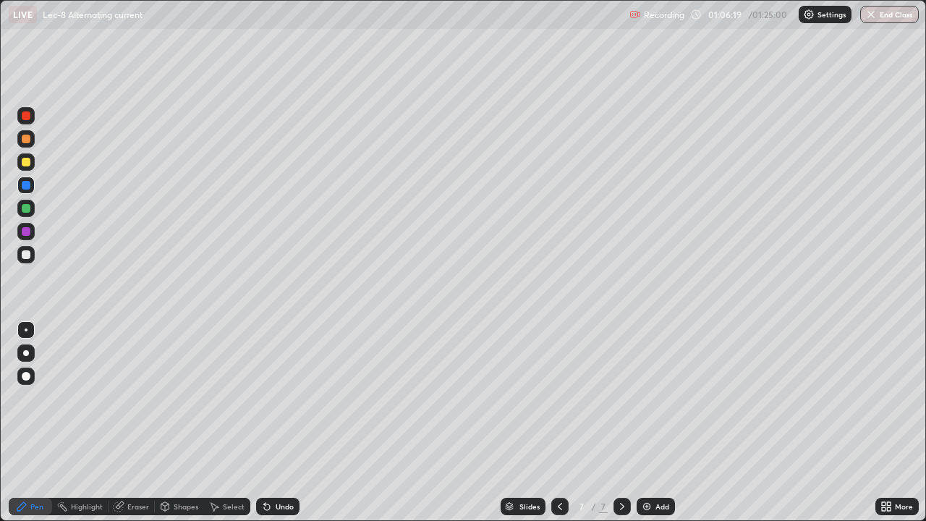
click at [276, 422] on div "Undo" at bounding box center [285, 506] width 18 height 7
click at [32, 209] on div at bounding box center [25, 208] width 17 height 17
click at [652, 422] on div "Add" at bounding box center [655, 506] width 38 height 17
click at [556, 422] on icon at bounding box center [560, 506] width 12 height 12
click at [621, 422] on icon at bounding box center [622, 506] width 12 height 12
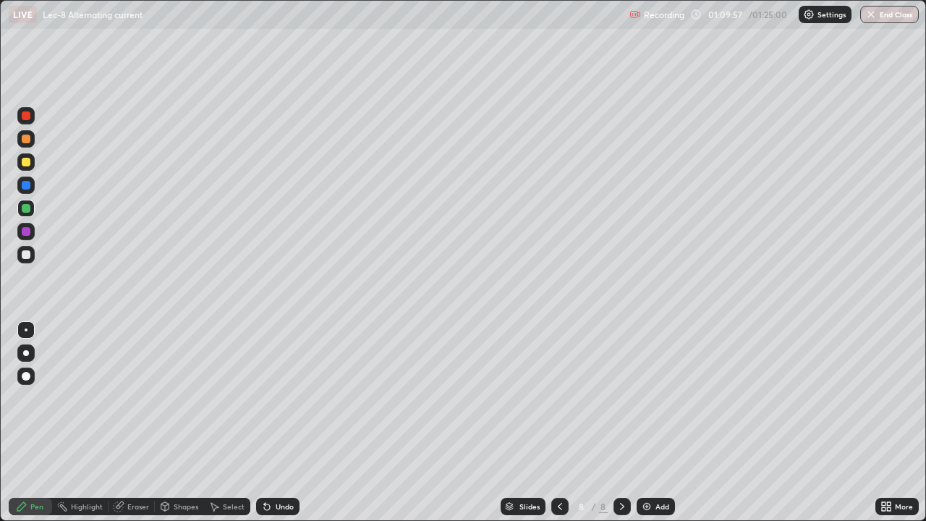
click at [23, 229] on div at bounding box center [26, 231] width 9 height 9
click at [276, 422] on div "Undo" at bounding box center [285, 506] width 18 height 7
click at [272, 422] on div "Undo" at bounding box center [277, 506] width 43 height 17
click at [270, 422] on div "Undo" at bounding box center [277, 506] width 43 height 17
click at [276, 422] on div "Undo" at bounding box center [285, 506] width 18 height 7
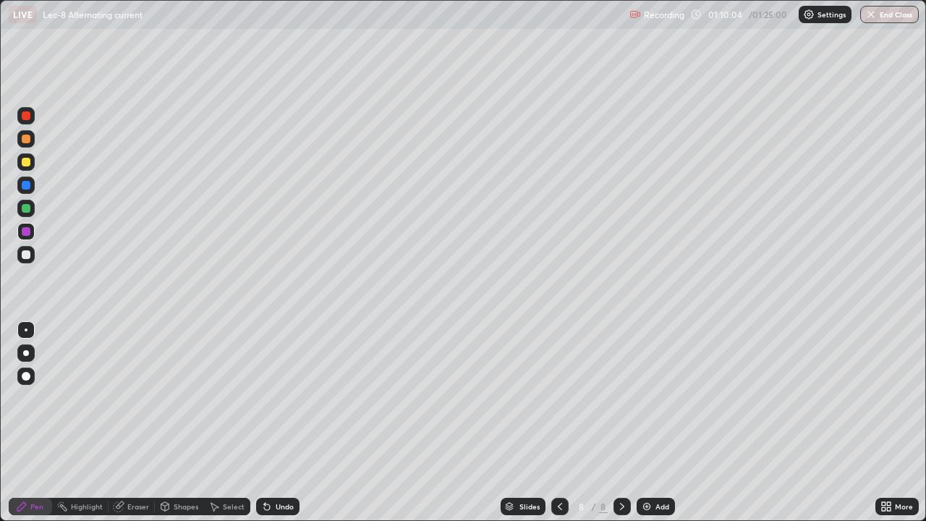
click at [272, 422] on div "Undo" at bounding box center [277, 506] width 43 height 17
click at [226, 422] on div "Select" at bounding box center [234, 506] width 22 height 7
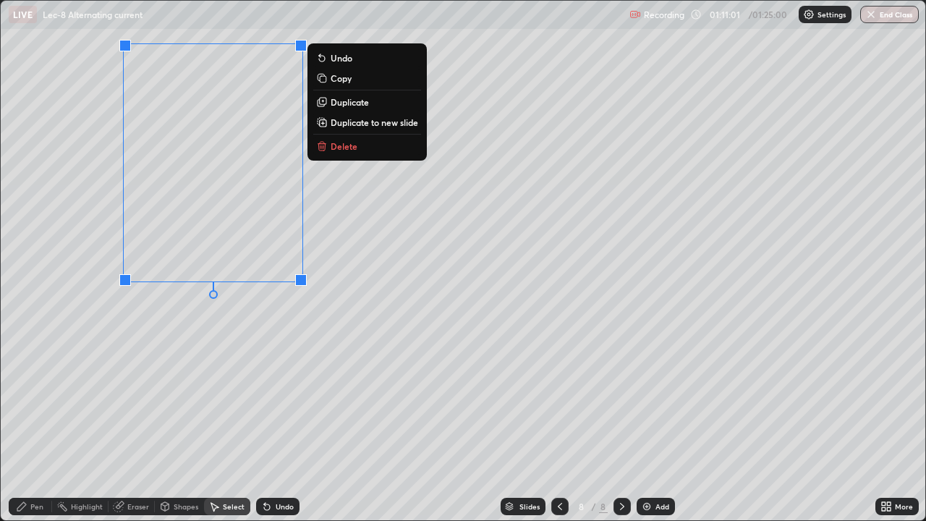
click at [38, 422] on div "Pen" at bounding box center [36, 506] width 13 height 7
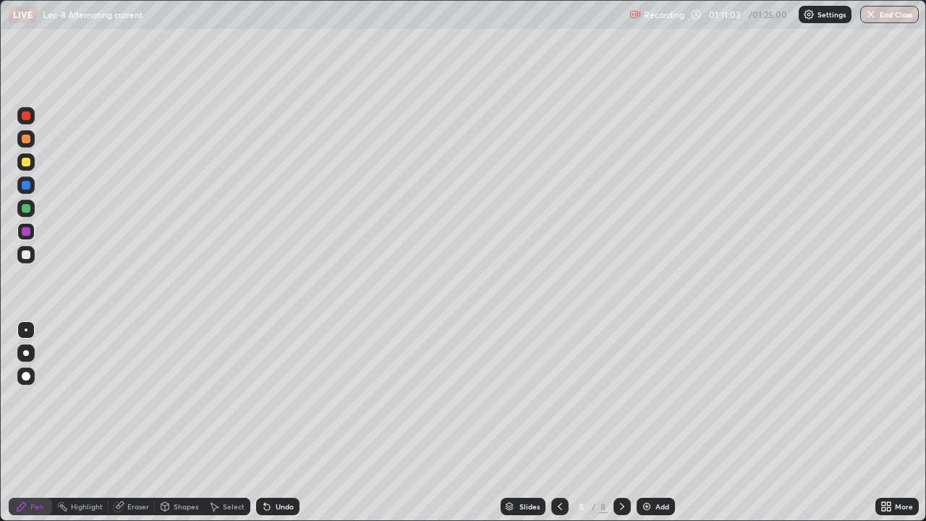
click at [24, 208] on div at bounding box center [26, 208] width 9 height 9
click at [887, 16] on button "End Class" at bounding box center [889, 14] width 57 height 17
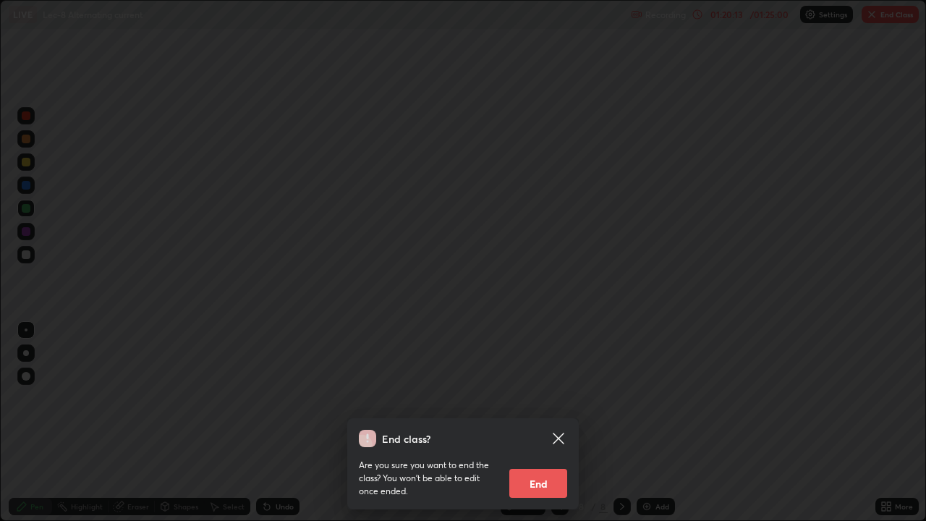
click at [543, 422] on button "End" at bounding box center [538, 483] width 58 height 29
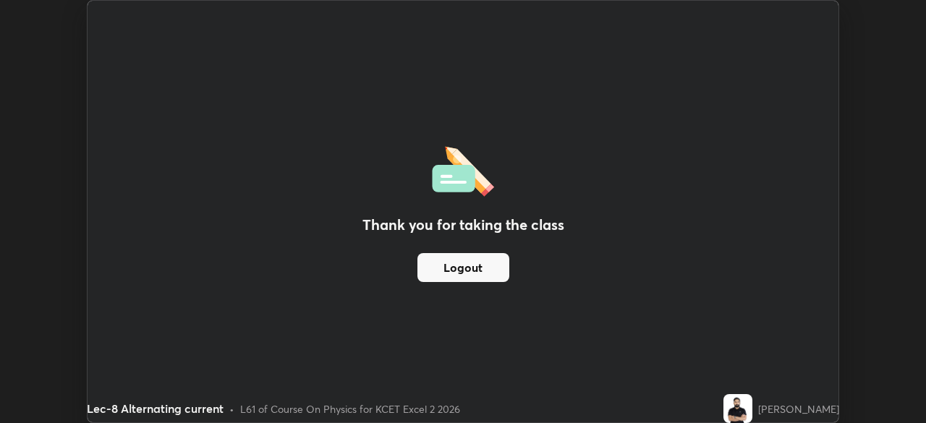
scroll to position [71897, 71394]
